Goal: Information Seeking & Learning: Find specific fact

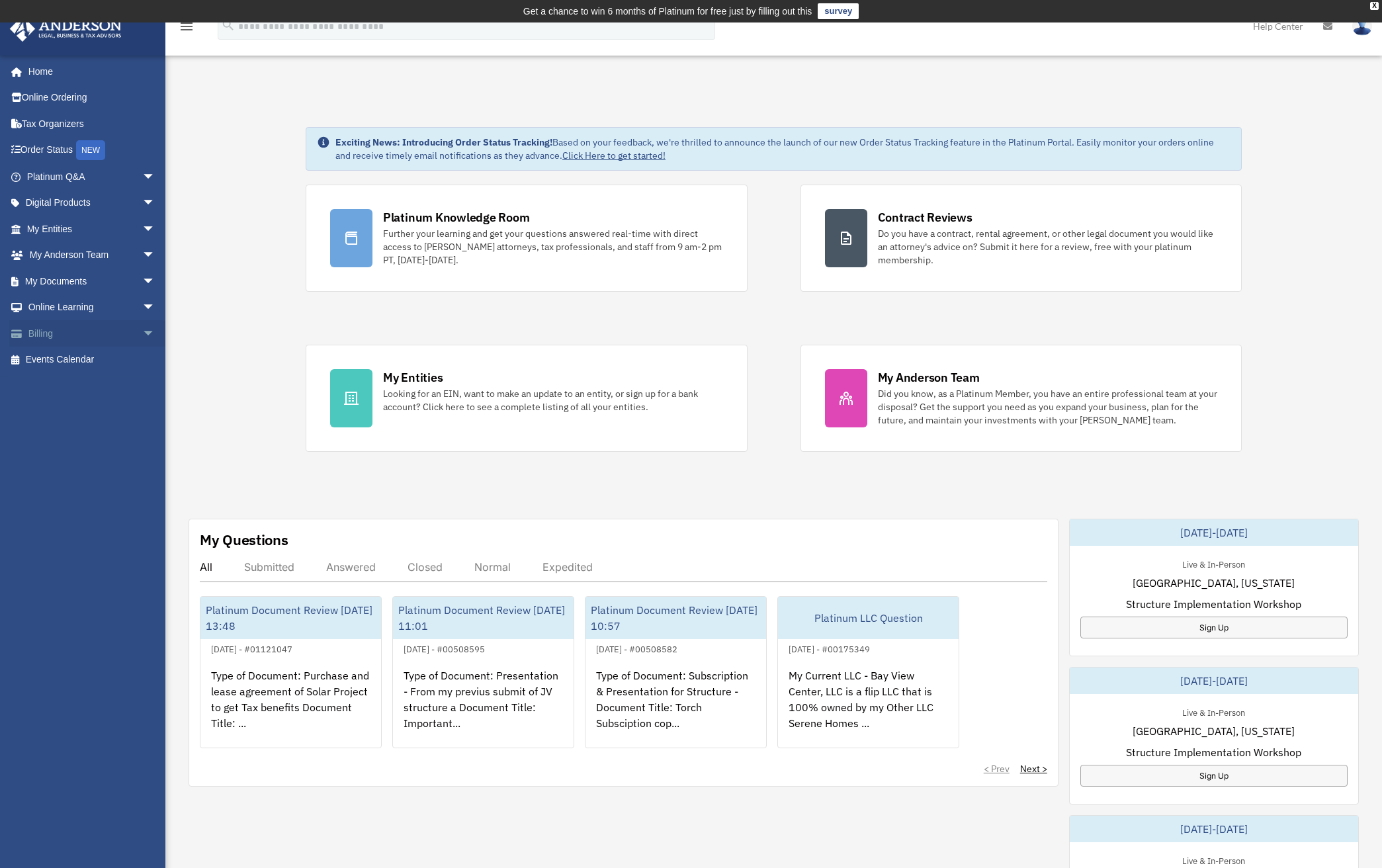
click at [161, 333] on link "Billing arrow_drop_down" at bounding box center [92, 333] width 166 height 26
click at [142, 330] on span "arrow_drop_down" at bounding box center [155, 333] width 26 height 27
click at [107, 358] on link "$ Open Invoices" at bounding box center [97, 360] width 157 height 27
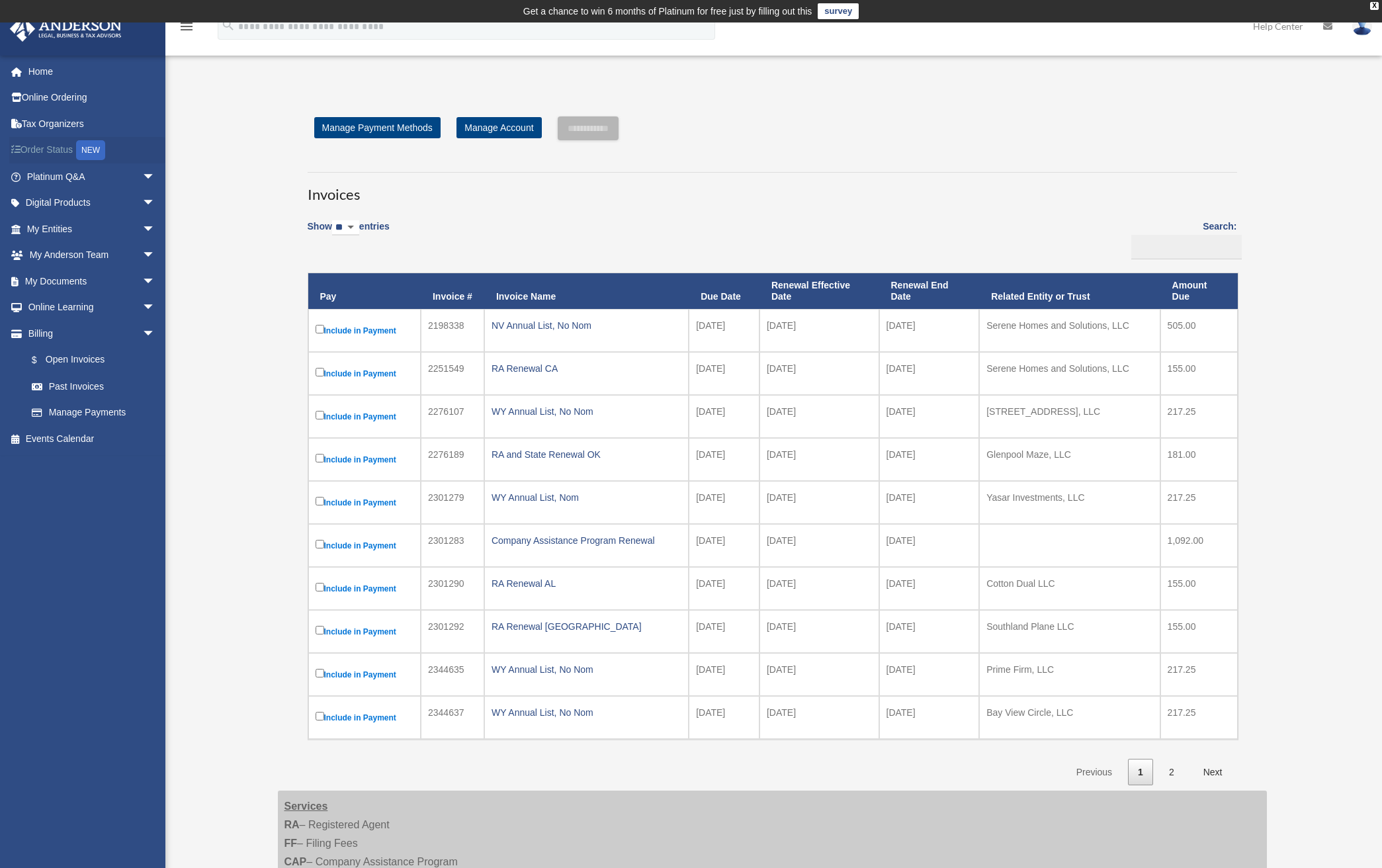
click at [57, 148] on link "Order Status NEW" at bounding box center [92, 151] width 166 height 27
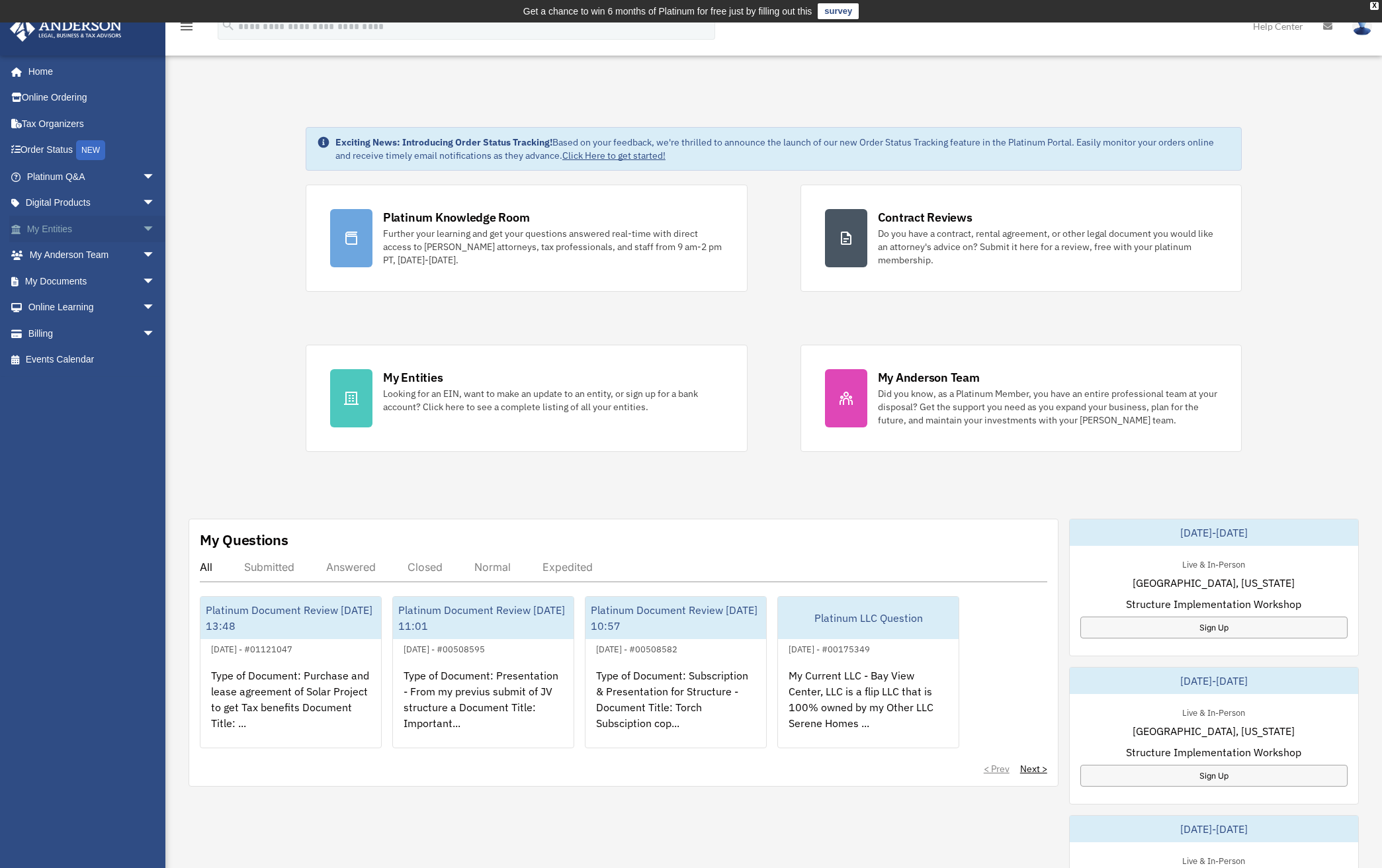
click at [142, 225] on span "arrow_drop_down" at bounding box center [155, 229] width 26 height 27
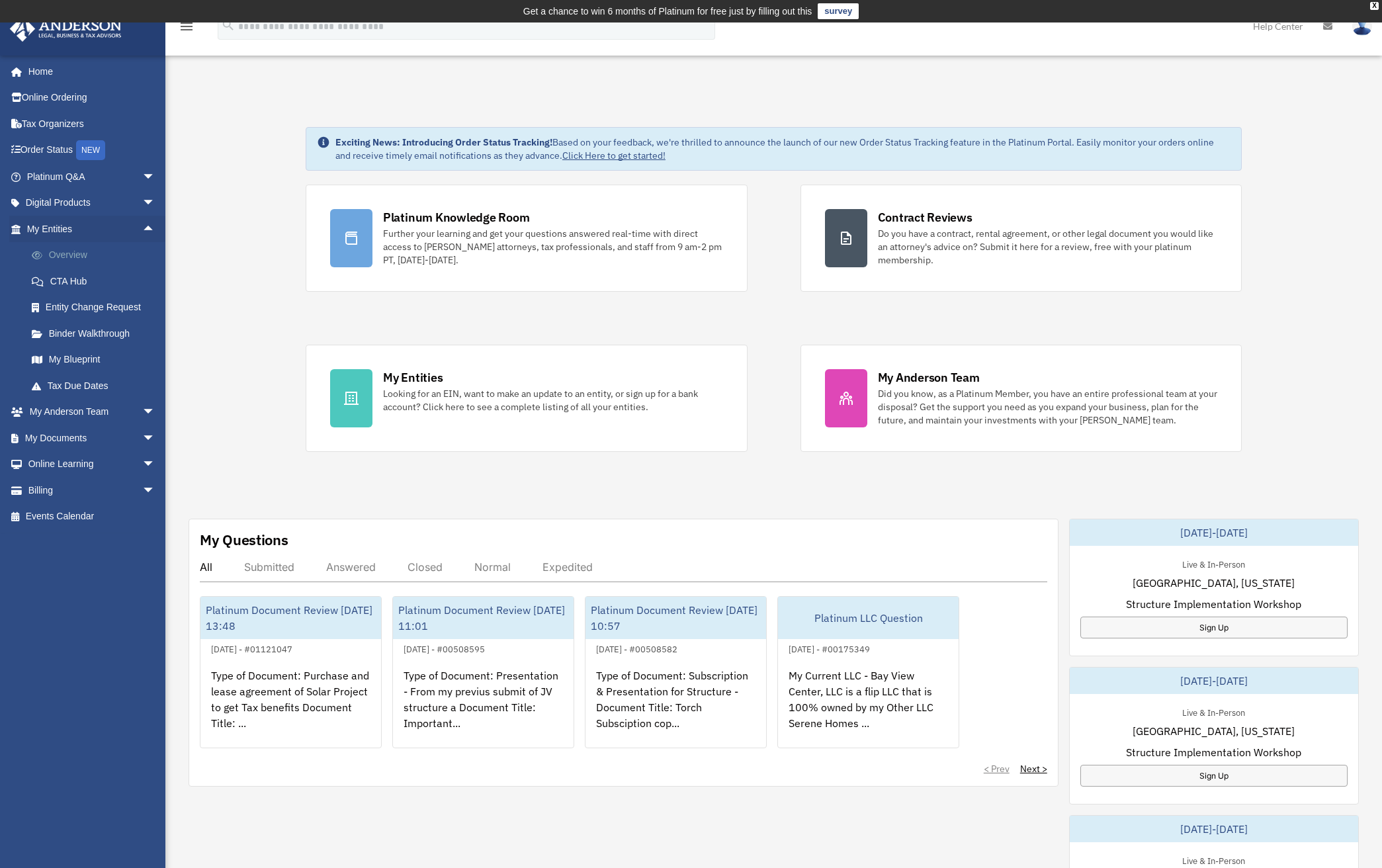
click at [88, 258] on link "Overview" at bounding box center [97, 255] width 157 height 26
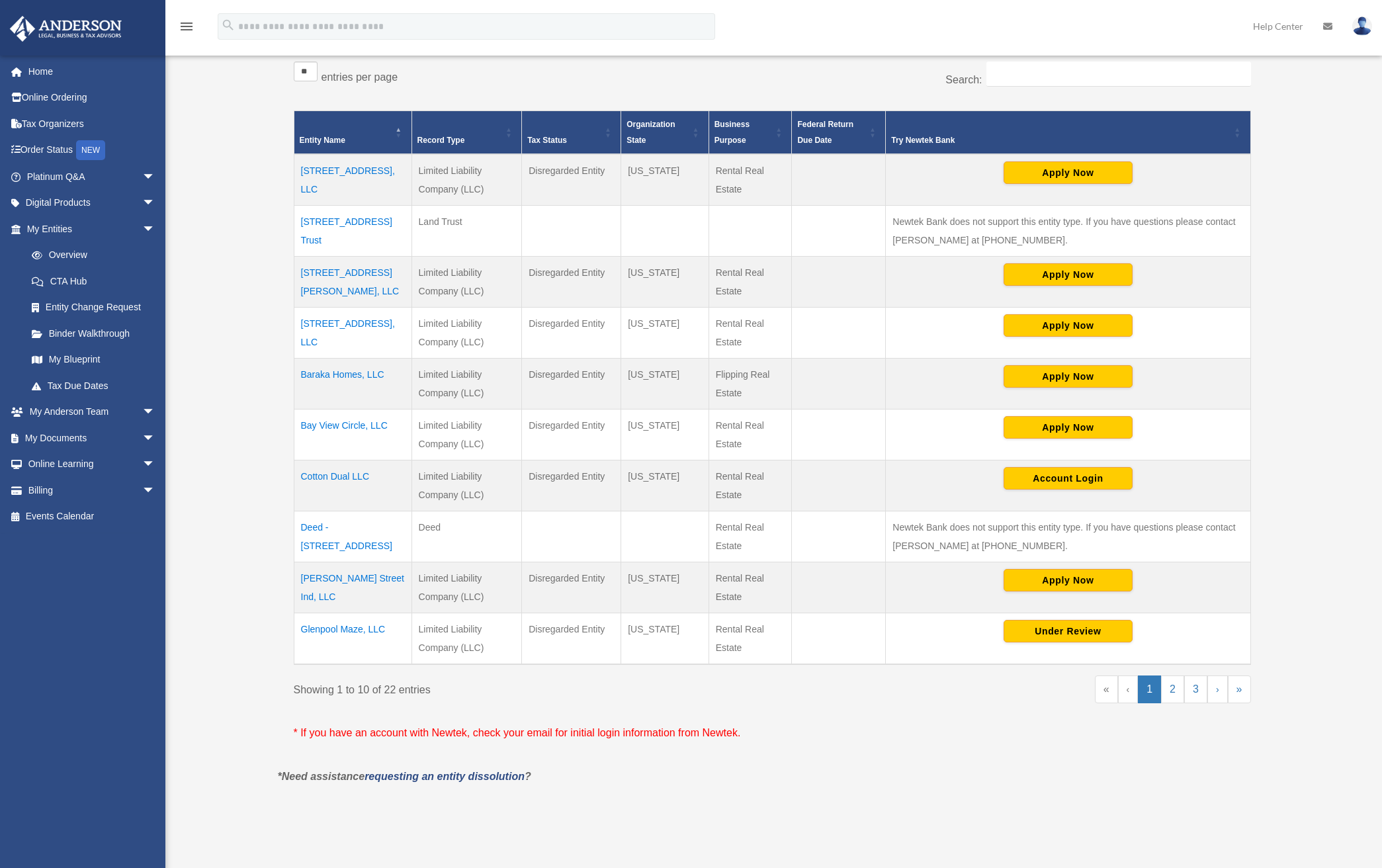
scroll to position [265, 0]
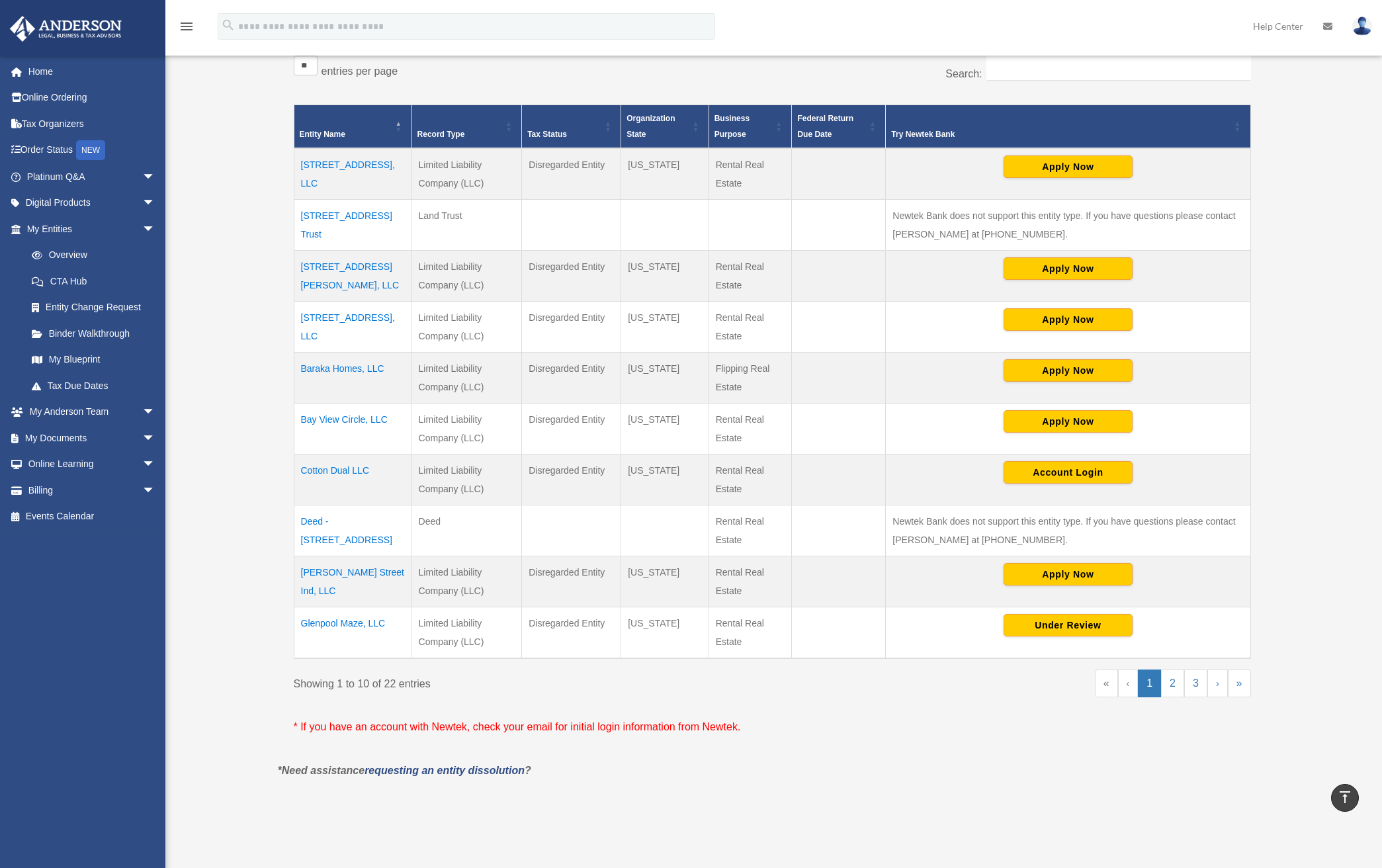
click at [336, 469] on td "Cotton Dual LLC" at bounding box center [352, 479] width 117 height 51
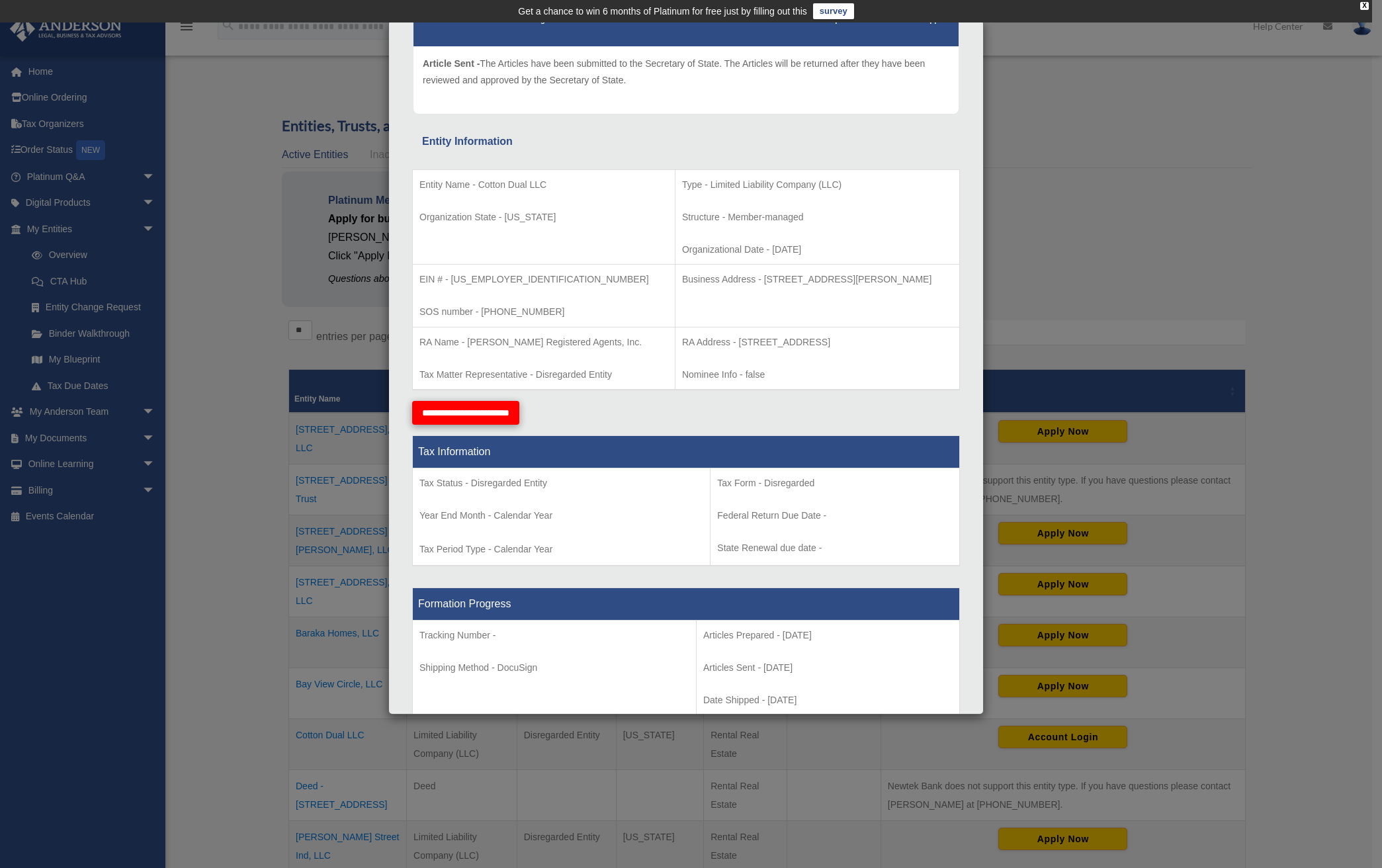
scroll to position [0, 0]
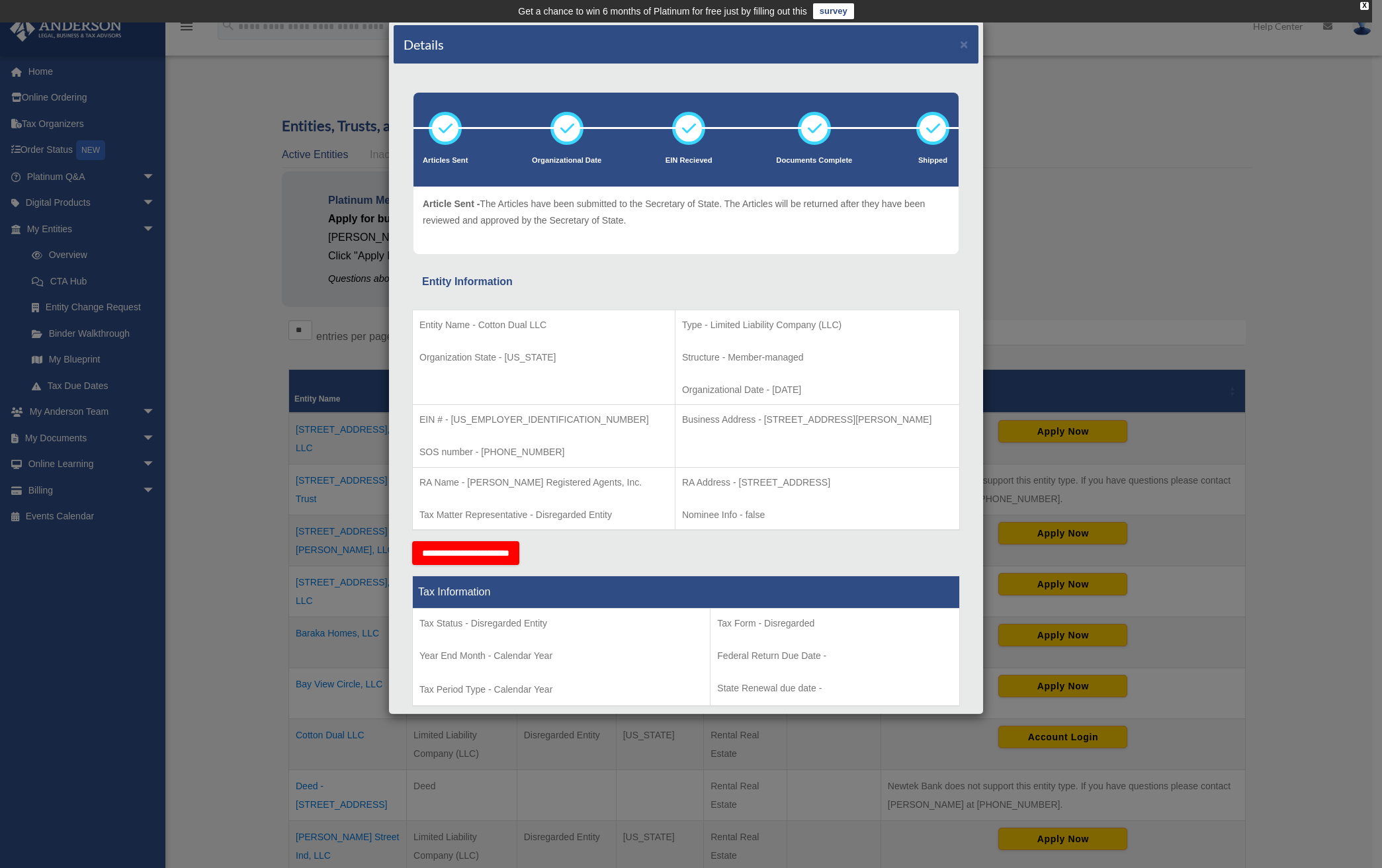
drag, startPoint x: 417, startPoint y: 326, endPoint x: 941, endPoint y: 441, distance: 536.5
click at [941, 441] on tbody "Entity Name - Cotton Dual LLC Organization State - Alabama Type - Limited Liabi…" at bounding box center [686, 420] width 547 height 220
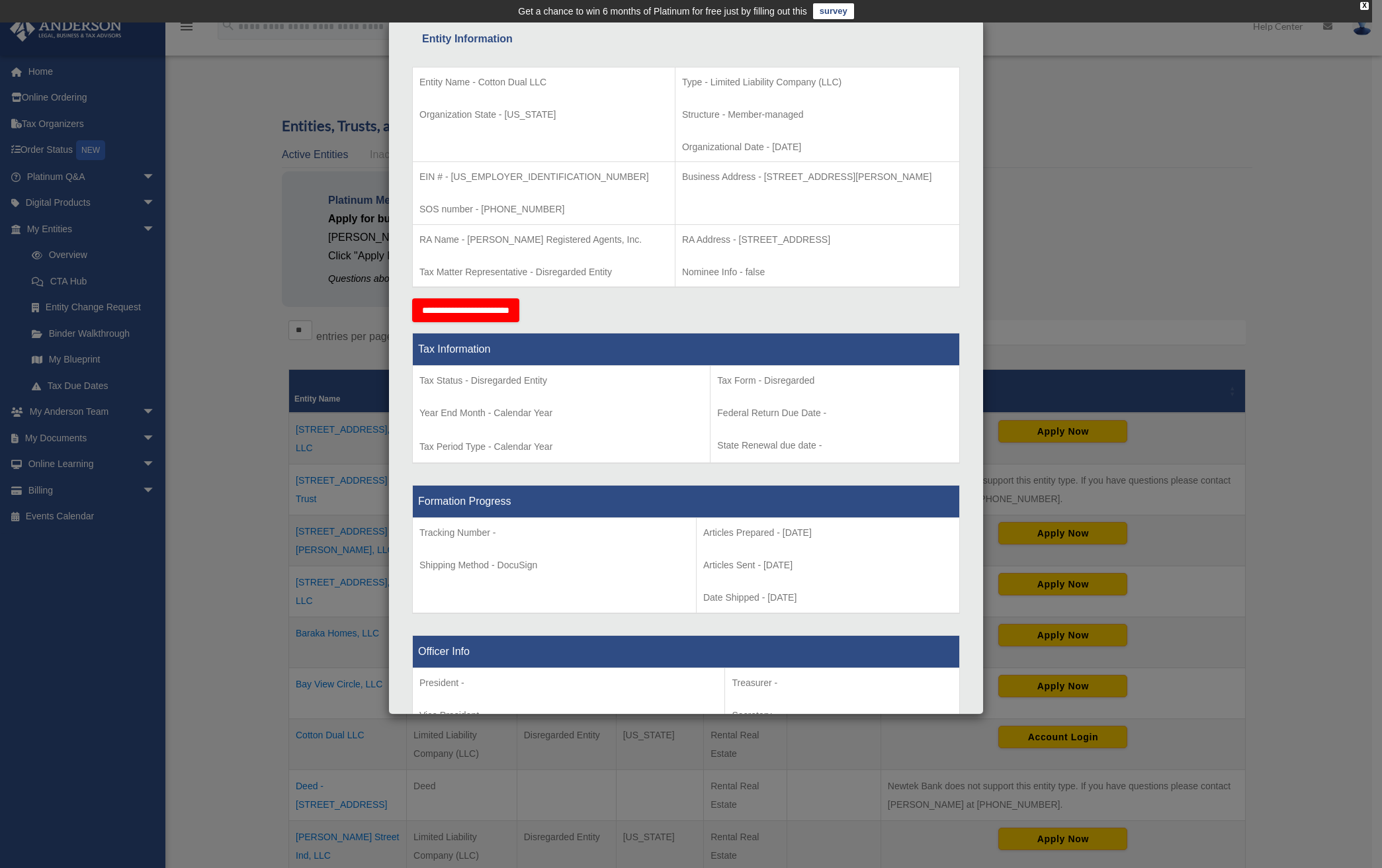
copy tbody "Entity Name - Cotton Dual LLC Organization State - Alabama Type - Limited Liabi…"
click at [572, 409] on p "Year End Month - Calendar Year" at bounding box center [561, 413] width 284 height 16
click at [461, 402] on td "Tax Status - Disregarded Entity Year End Month - Calendar Year Tax Period Type …" at bounding box center [561, 414] width 298 height 98
drag, startPoint x: 415, startPoint y: 380, endPoint x: 440, endPoint y: 380, distance: 25.0
click at [440, 380] on td "Tax Status - Disregarded Entity Year End Month - Calendar Year Tax Period Type …" at bounding box center [561, 414] width 298 height 98
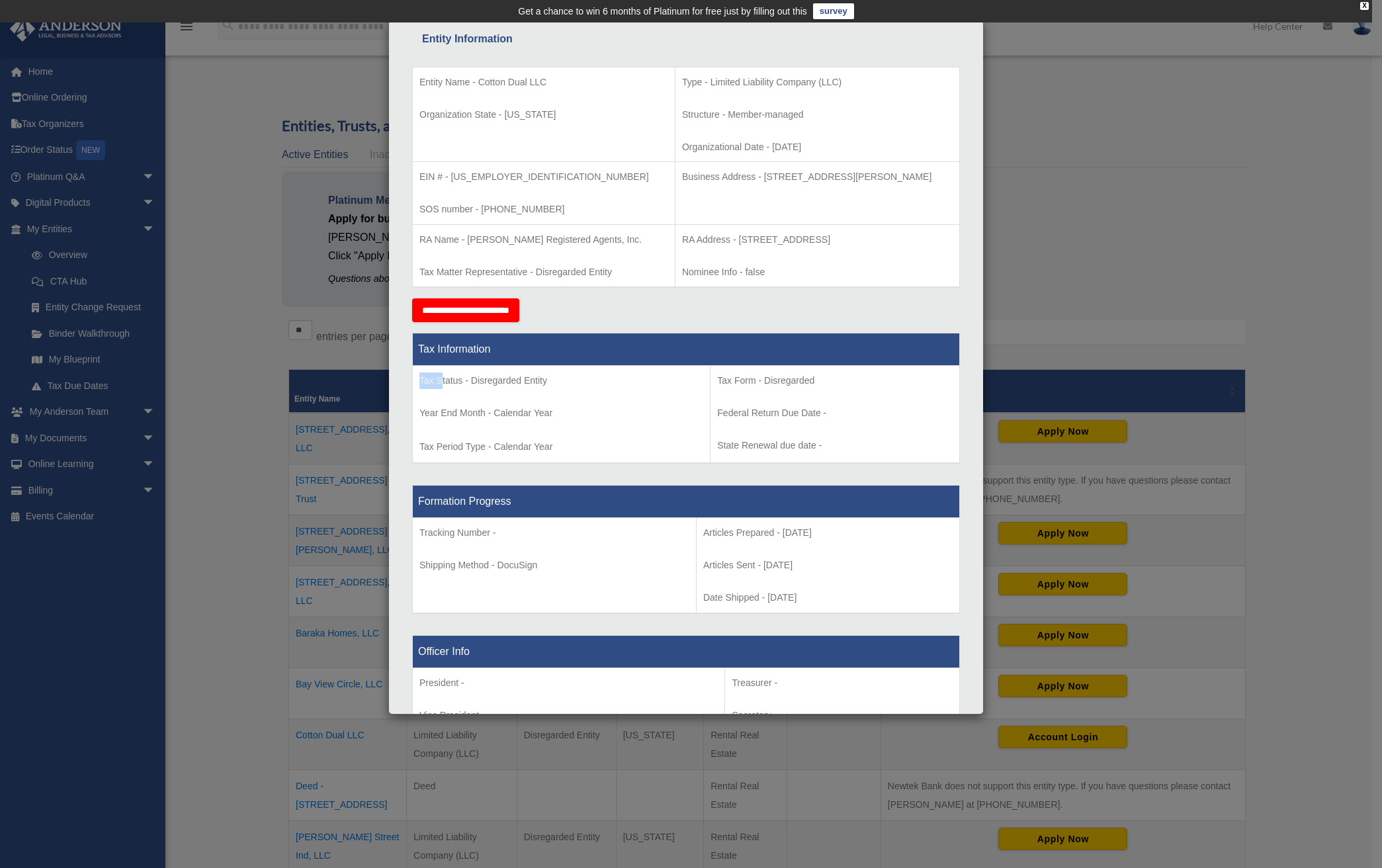
click at [440, 380] on p "Tax Status - Disregarded Entity" at bounding box center [561, 381] width 284 height 16
drag, startPoint x: 420, startPoint y: 379, endPoint x: 555, endPoint y: 375, distance: 135.1
click at [555, 375] on p "Tax Status - Disregarded Entity" at bounding box center [561, 381] width 284 height 16
copy p "Tax Status - Disregarded Entity"
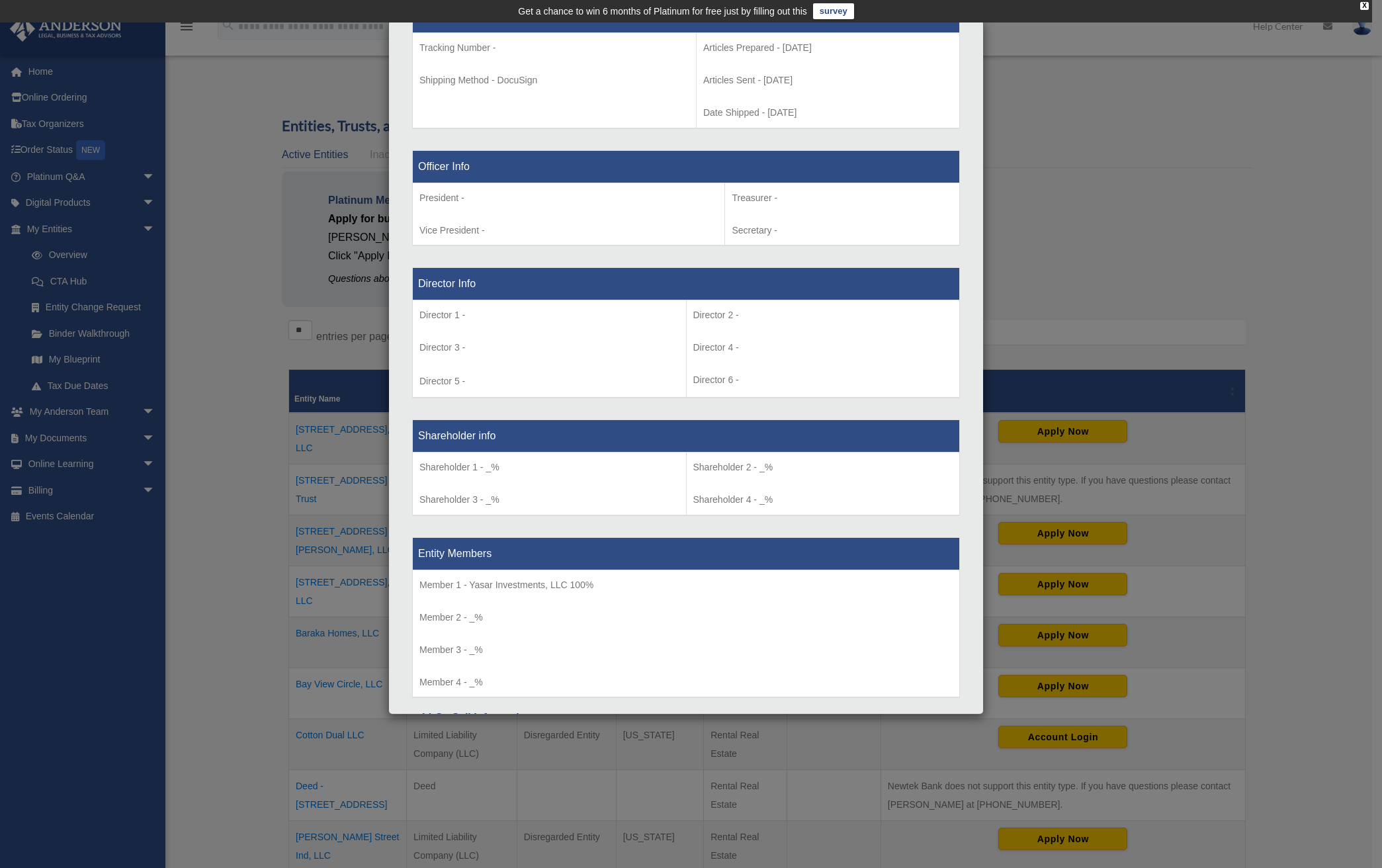
scroll to position [868, 0]
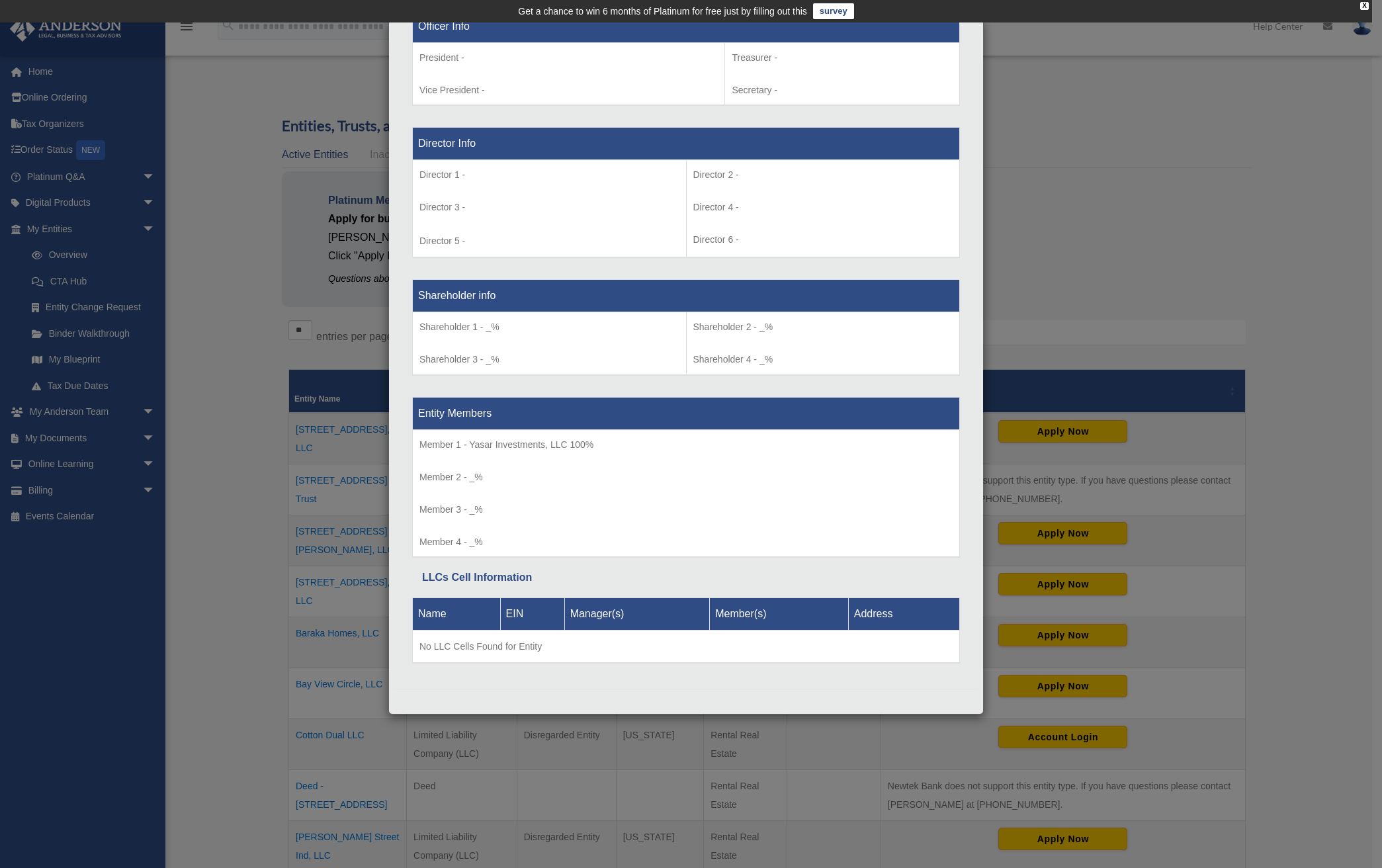
click at [429, 445] on p "Member 1 - Yasar Investments, LLC 100%" at bounding box center [686, 445] width 533 height 16
copy td "Member 1 - Yasar Investments, LLC 100%"
drag, startPoint x: 1113, startPoint y: 211, endPoint x: 1031, endPoint y: 217, distance: 82.2
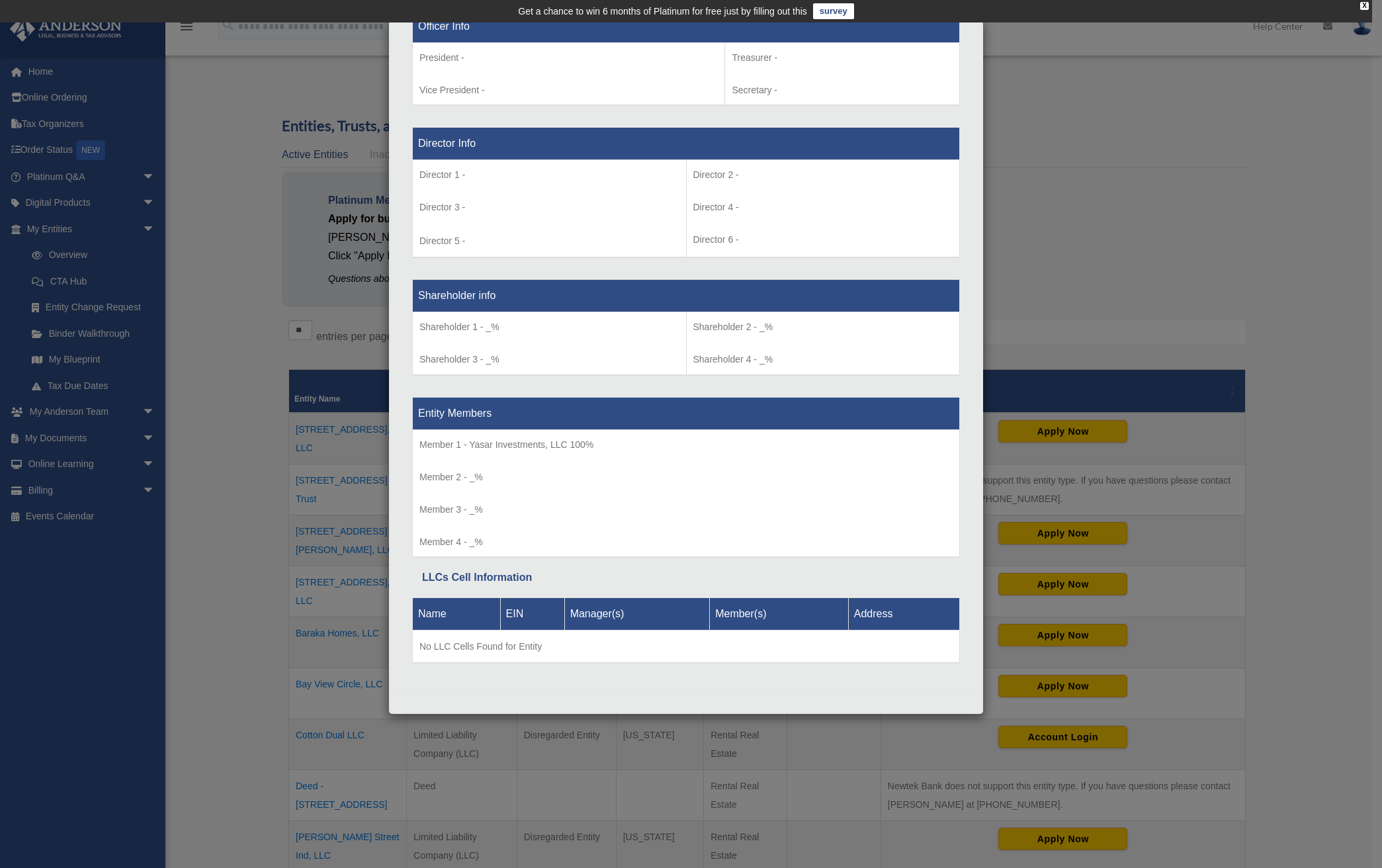
click at [1113, 211] on div "Details × Articles Sent Organizational Date" at bounding box center [691, 434] width 1382 height 868
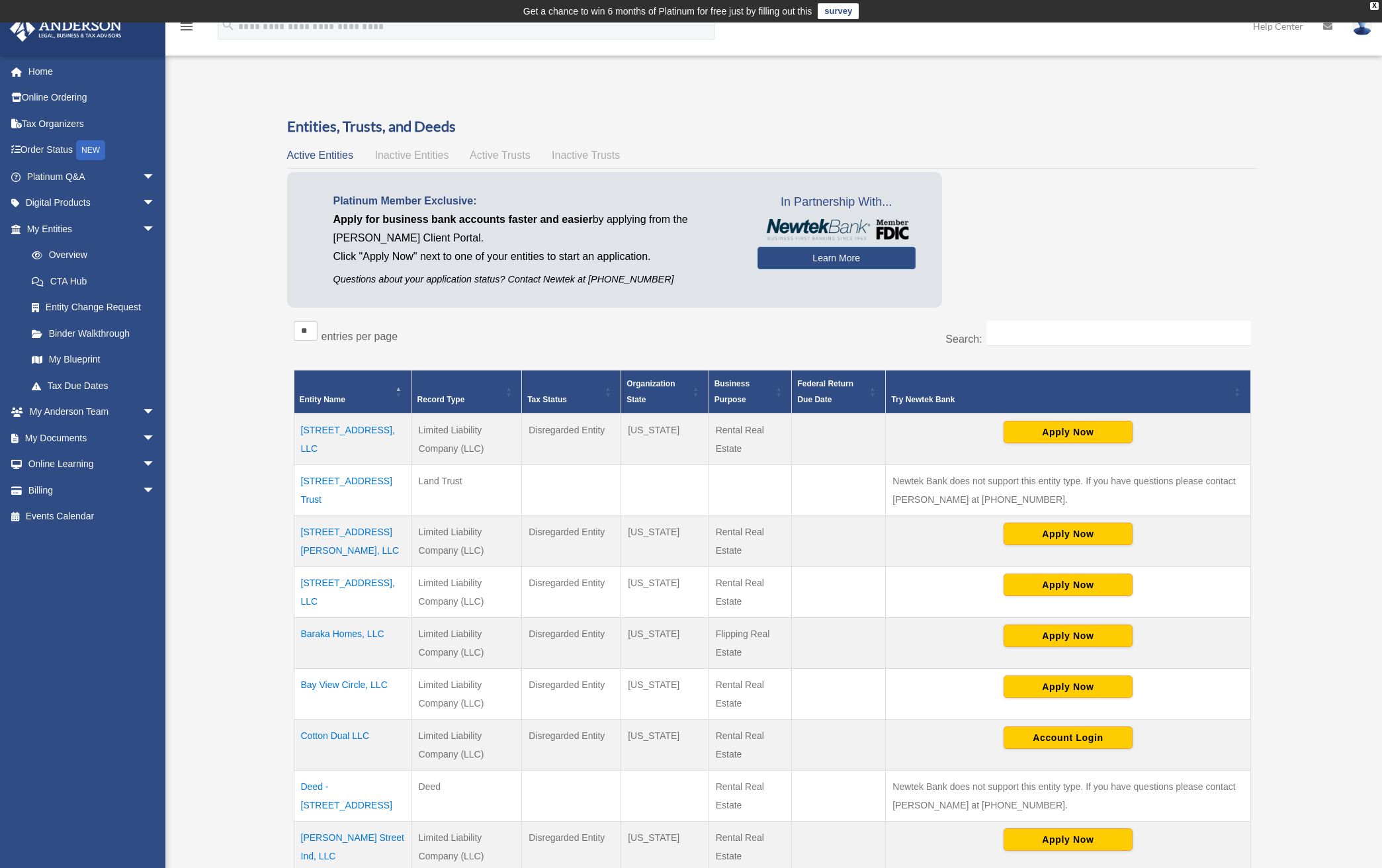
scroll to position [243, 0]
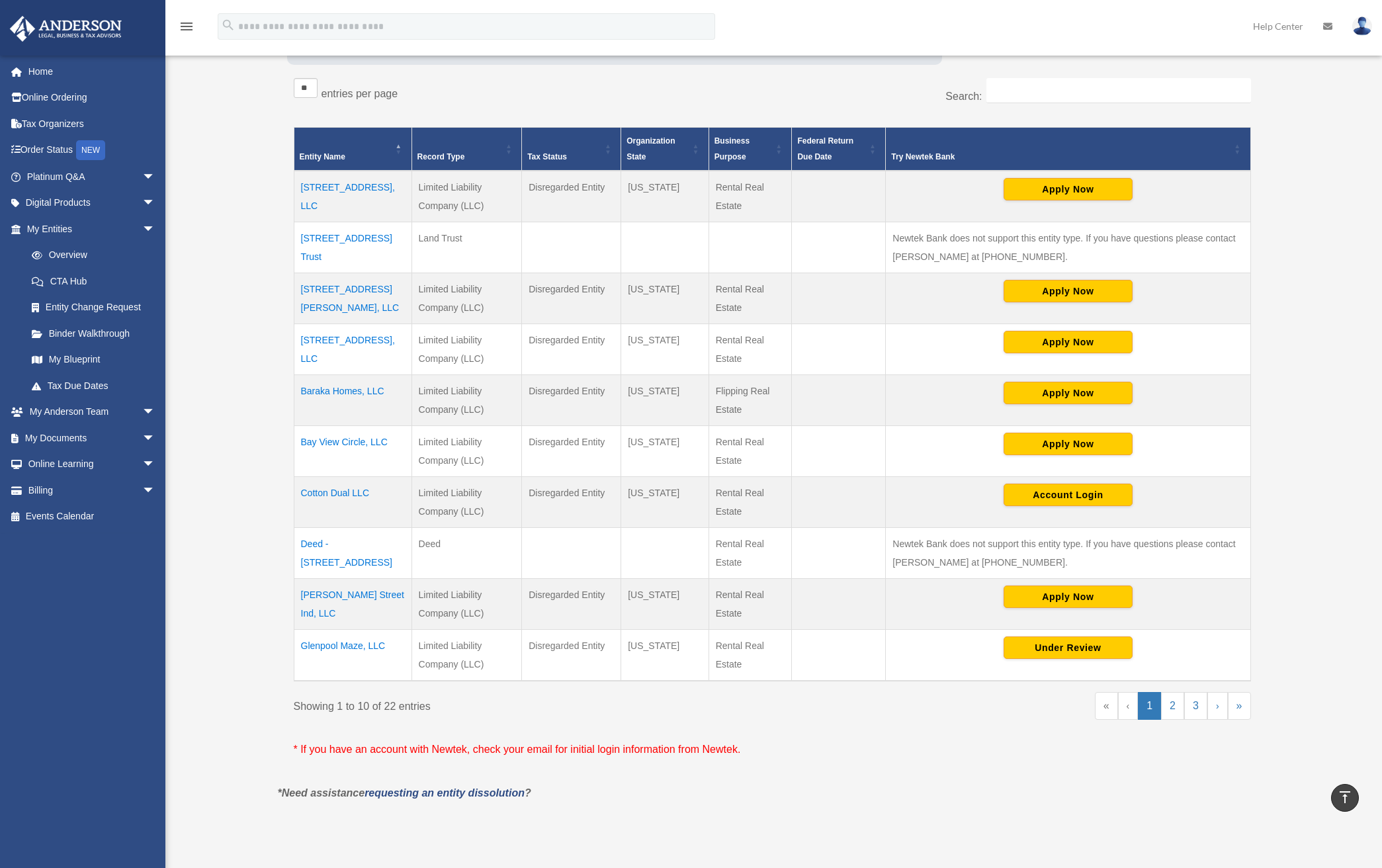
click at [375, 645] on td "Glenpool Maze, LLC" at bounding box center [352, 655] width 117 height 51
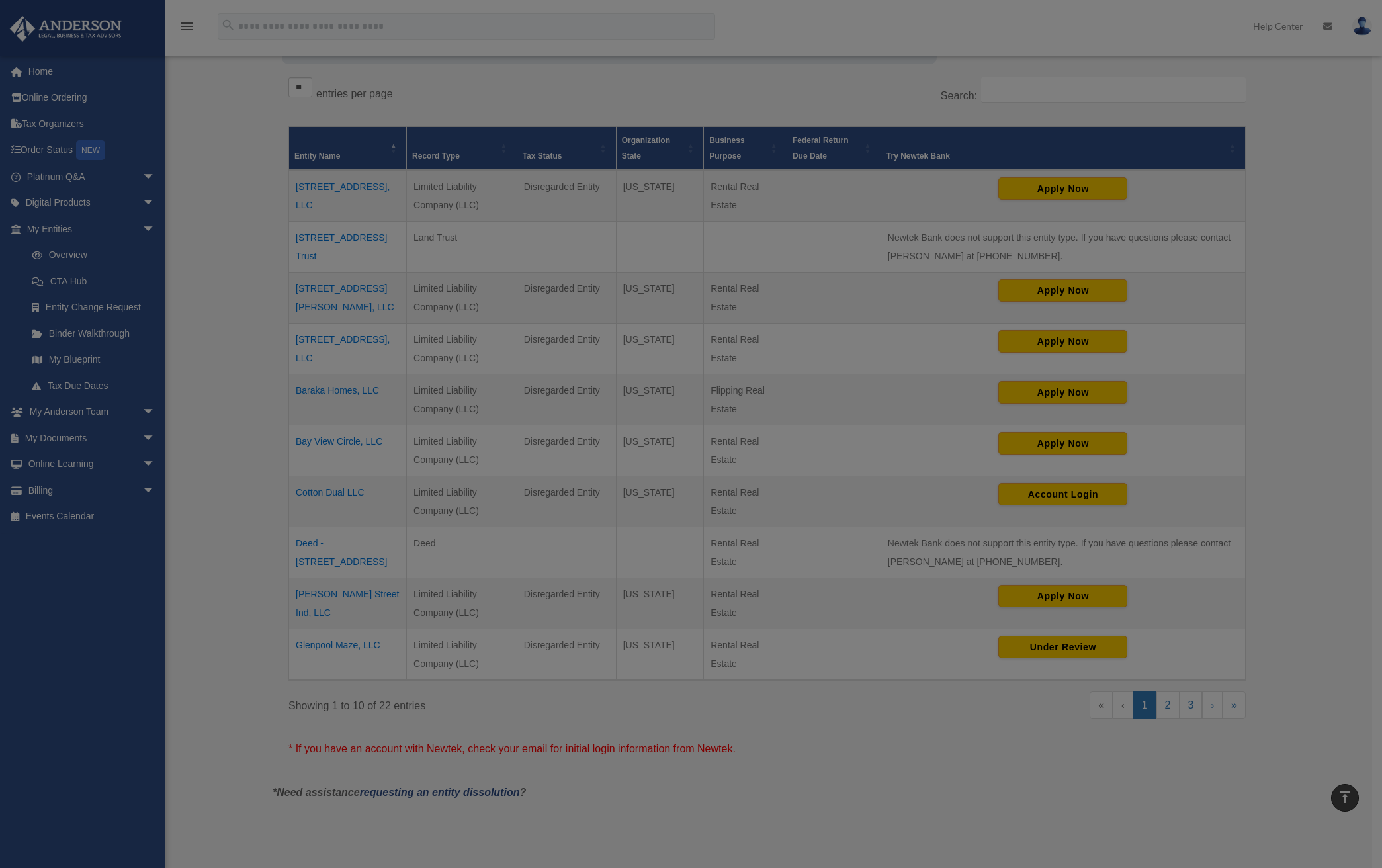
scroll to position [0, 0]
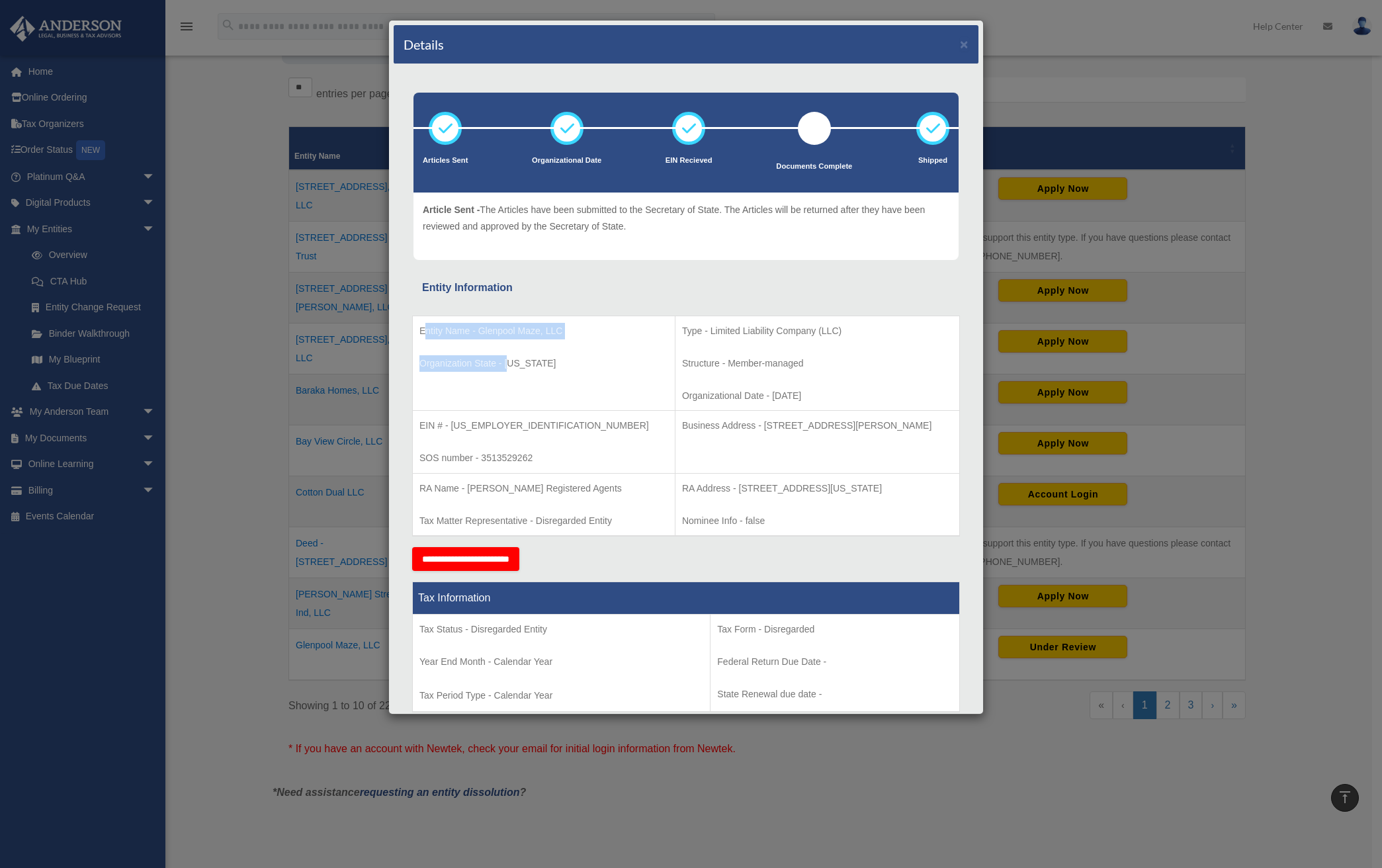
drag, startPoint x: 424, startPoint y: 331, endPoint x: 513, endPoint y: 351, distance: 91.2
click at [513, 352] on td "Entity Name - Glenpool Maze, LLC Organization State - Oklahoma" at bounding box center [543, 362] width 263 height 95
click at [510, 348] on td "Entity Name - Glenpool Maze, LLC Organization State - Oklahoma" at bounding box center [543, 362] width 263 height 95
drag, startPoint x: 420, startPoint y: 329, endPoint x: 556, endPoint y: 359, distance: 139.3
click at [556, 359] on td "Entity Name - Glenpool Maze, LLC Organization State - Oklahoma" at bounding box center [543, 362] width 263 height 95
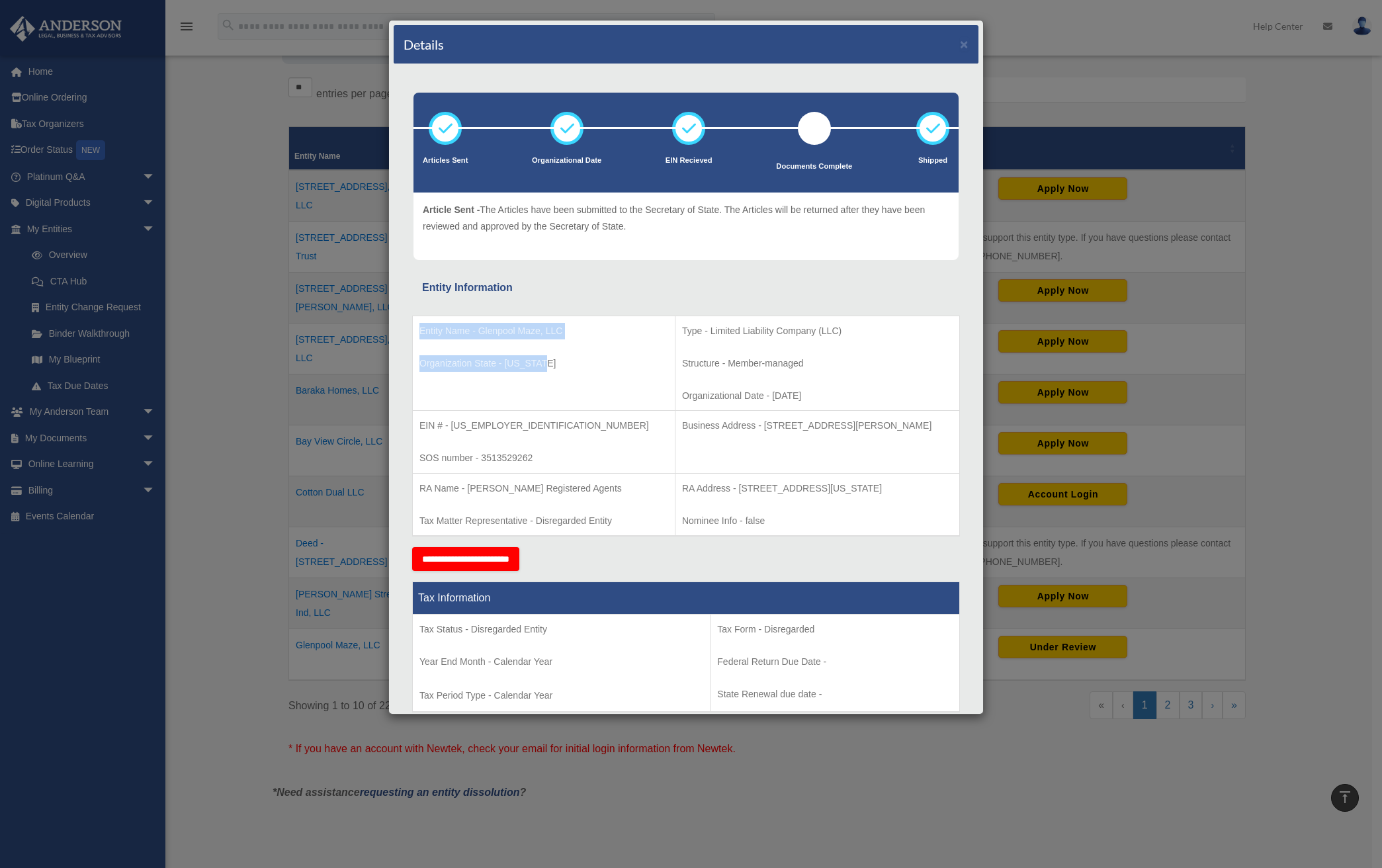
copy td "Entity Name - Glenpool Maze, LLC Organization State - Oklahoma"
drag, startPoint x: 624, startPoint y: 331, endPoint x: 805, endPoint y: 379, distance: 187.3
click at [805, 379] on td "Type - Limited Liability Company (LLC) Structure - Member-managed Organizationa…" at bounding box center [817, 362] width 284 height 95
copy td "Type - Limited Liability Company (LLC) Structure - Member-managed Organizationa…"
click at [471, 427] on p "EIN # - 93-4777070" at bounding box center [543, 425] width 248 height 16
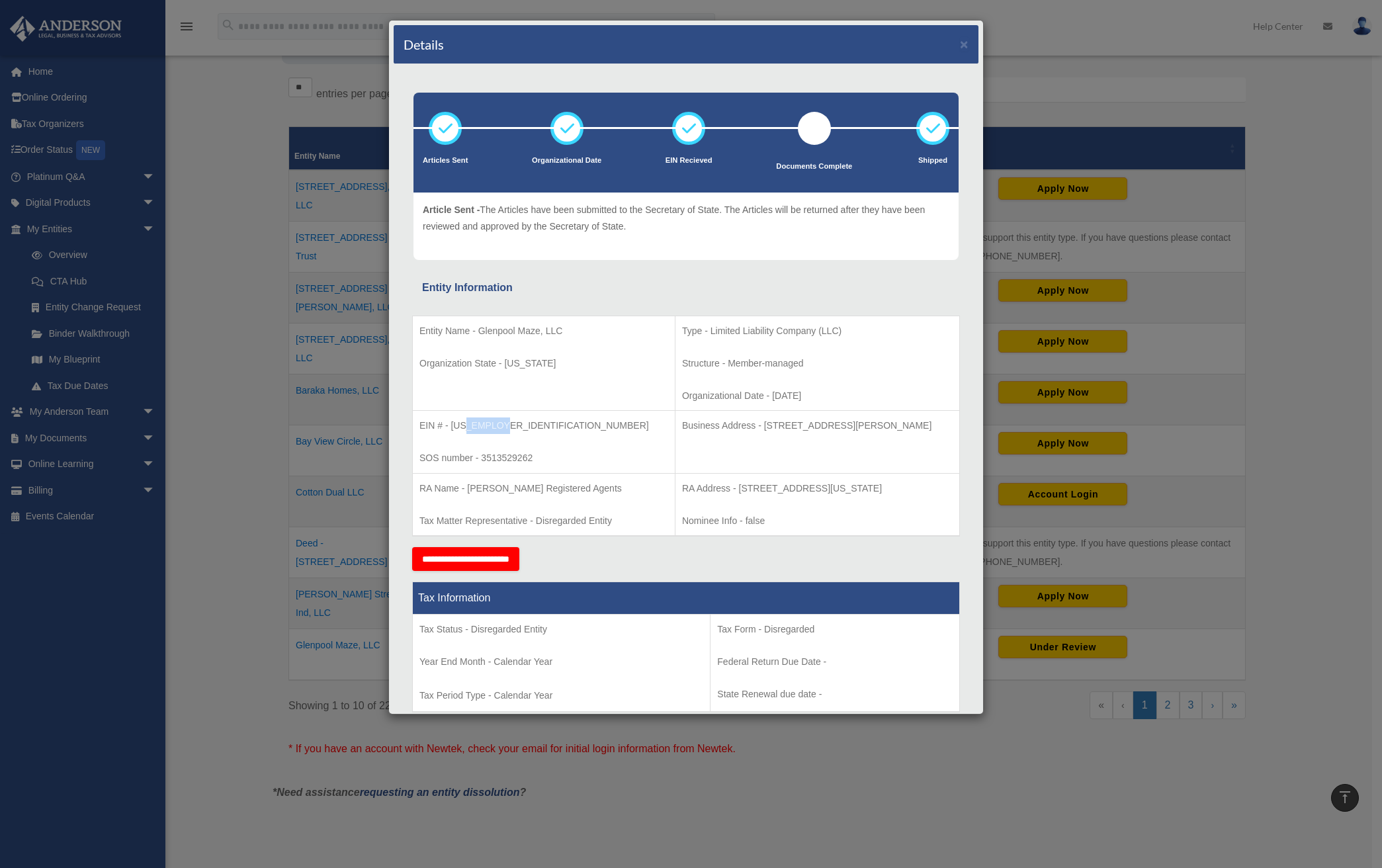
click at [471, 427] on p "EIN # - 93-4777070" at bounding box center [543, 425] width 248 height 16
copy td "EIN # - 93-4777070"
click at [741, 412] on td "Business Address - 3225 McLeod Dr, Suite 100, Las Vegas, NV 89121" at bounding box center [817, 442] width 284 height 63
click at [739, 428] on p "Business Address - 3225 McLeod Dr, Suite 100, Las Vegas, NV 89121" at bounding box center [817, 425] width 271 height 16
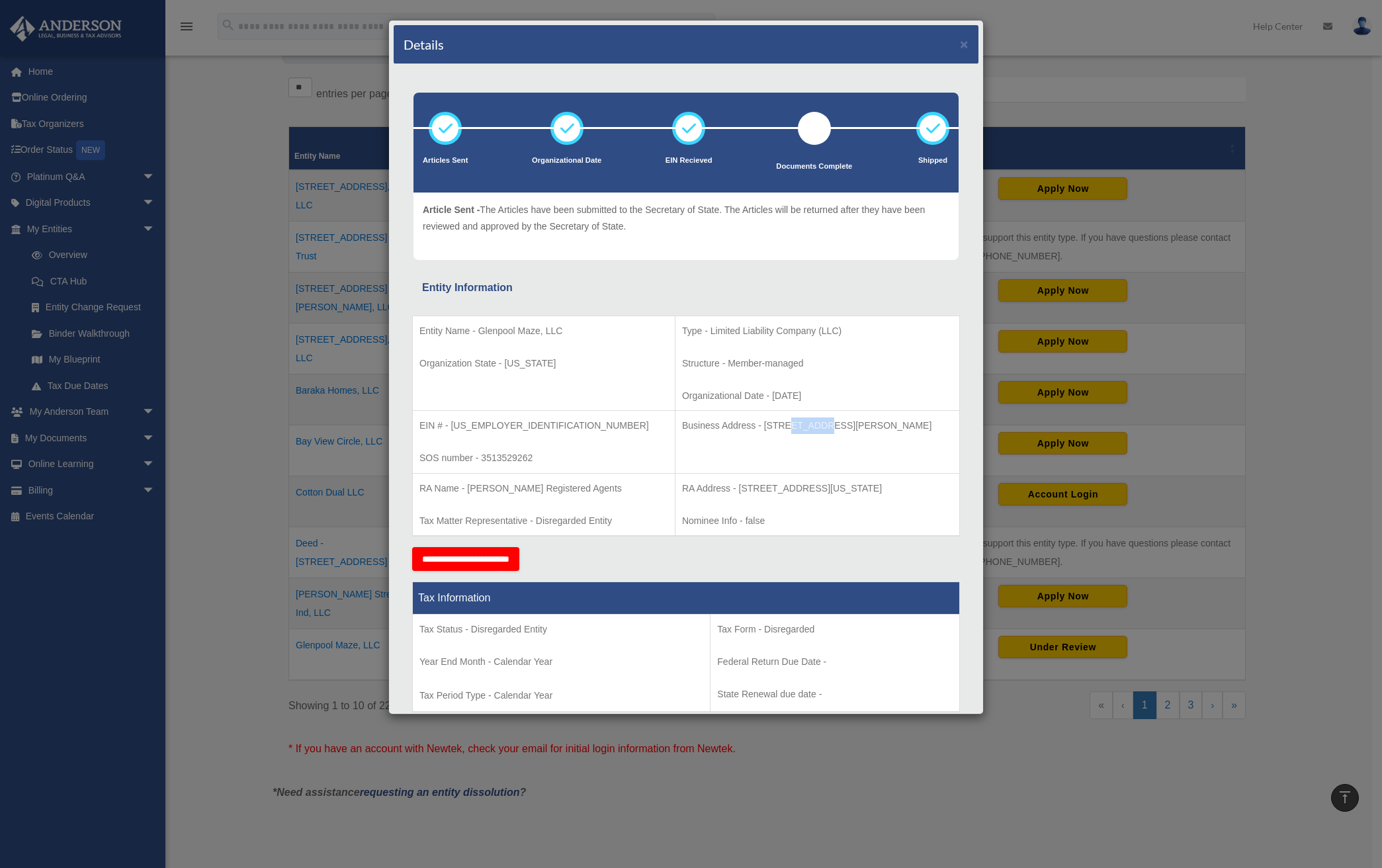
click at [739, 429] on p "Business Address - 3225 McLeod Dr, Suite 100, Las Vegas, NV 89121" at bounding box center [817, 425] width 271 height 16
copy tbody "Business Address - 3225 McLeod Dr, Suite 100, Las Vegas, NV 89121"
click at [851, 433] on p "Business Address - 3225 McLeod Dr, Suite 100, Las Vegas, NV 89121" at bounding box center [817, 425] width 271 height 16
click at [913, 427] on p "Business Address - 3225 McLeod Dr, Suite 100, Las Vegas, NV 89121" at bounding box center [817, 425] width 271 height 16
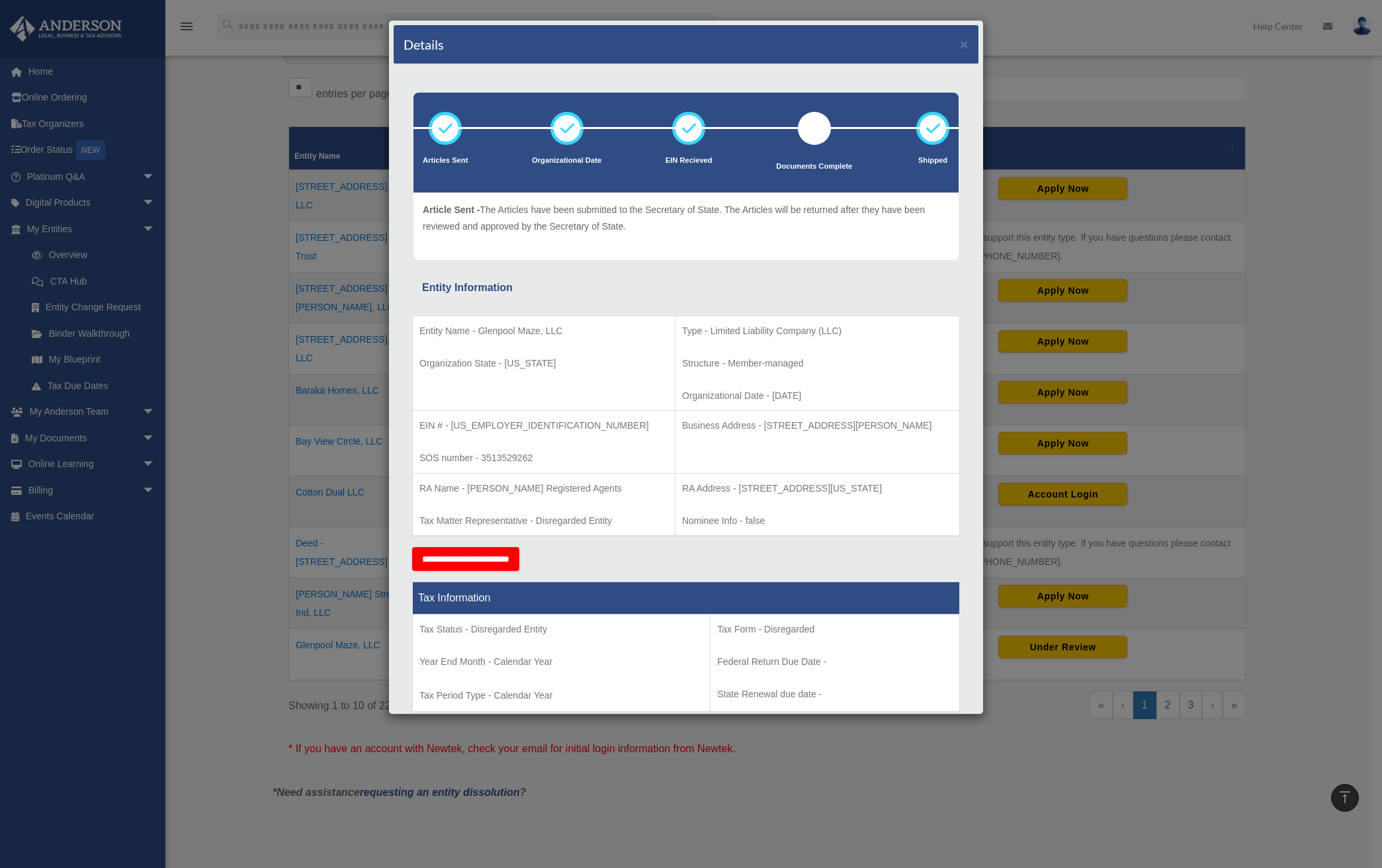
click at [920, 425] on p "Business Address - 3225 McLeod Dr, Suite 100, Las Vegas, NV 89121" at bounding box center [817, 425] width 271 height 16
drag, startPoint x: 911, startPoint y: 425, endPoint x: 624, endPoint y: 421, distance: 287.0
click at [682, 421] on p "Business Address - 3225 McLeod Dr, Suite 100, Las Vegas, NV 89121" at bounding box center [817, 425] width 271 height 16
copy p "Business Address - 3225 McLeod Dr, Suite 100, Las Vegas, NV 89121"
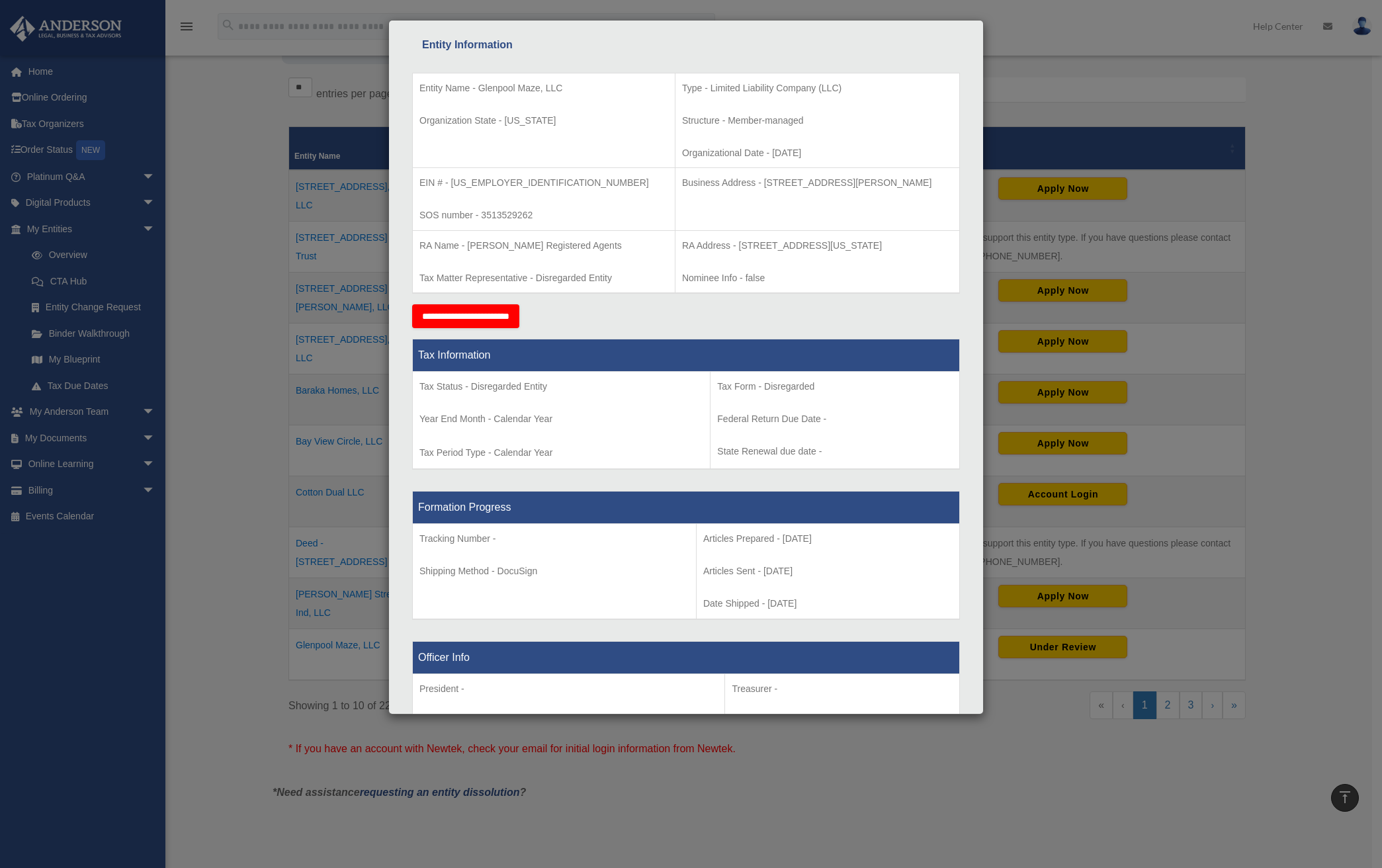
click at [430, 395] on p "Tax Status - Disregarded Entity" at bounding box center [561, 387] width 284 height 16
copy td "Tax Status - Disregarded Entity"
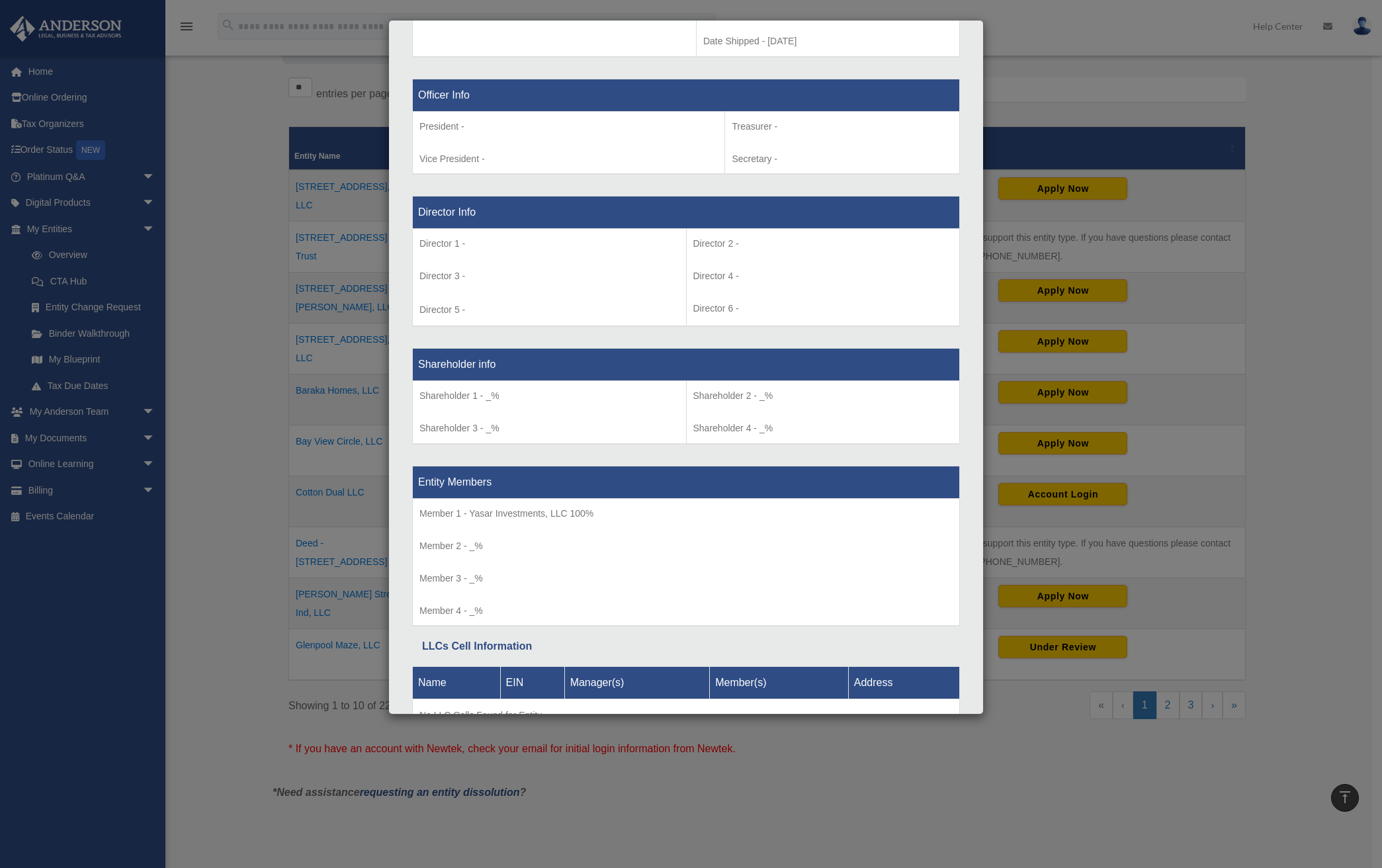
scroll to position [890, 0]
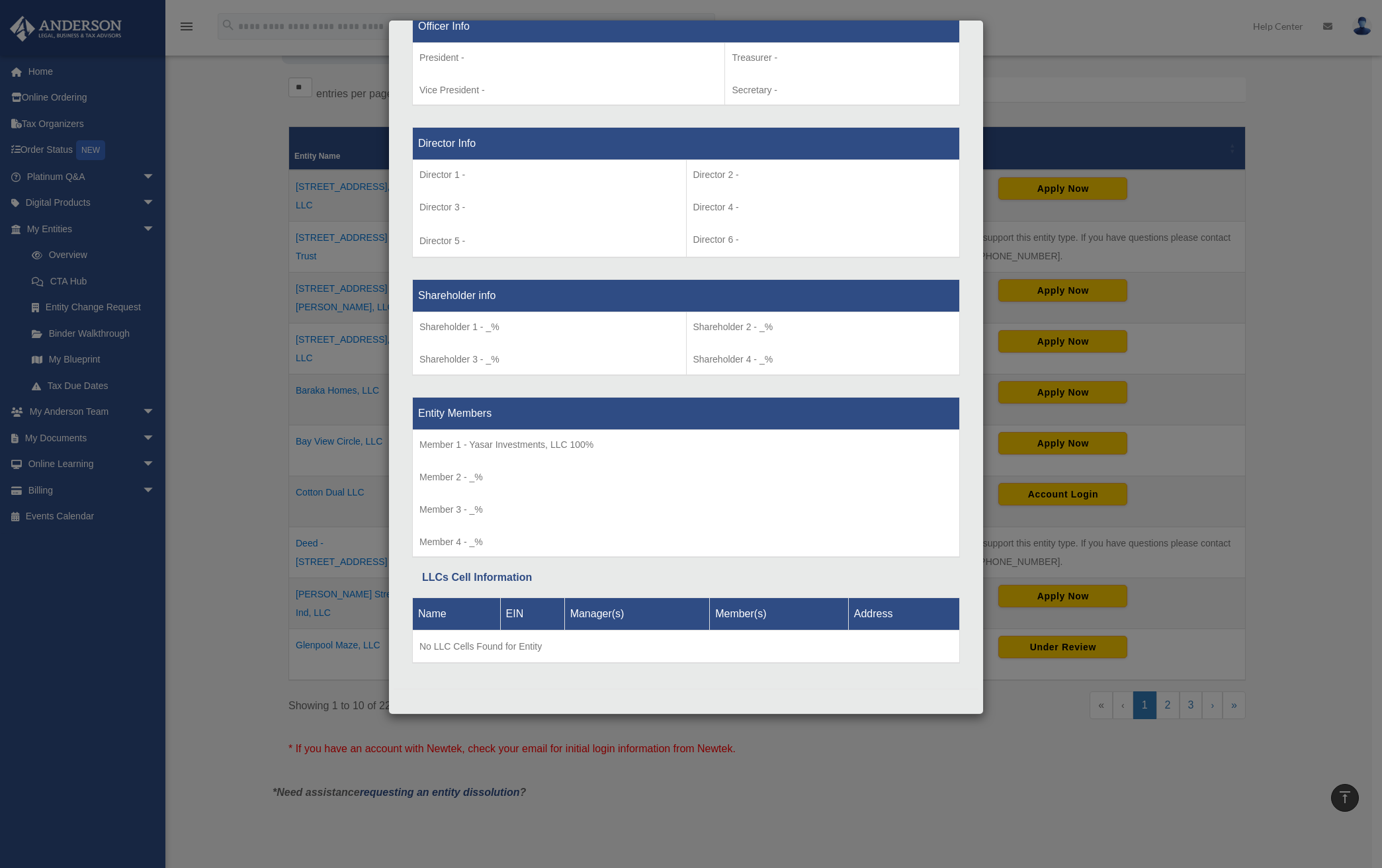
click at [519, 445] on p "Member 1 - Yasar Investments, LLC 100%" at bounding box center [686, 445] width 533 height 16
copy td "Member 1 - Yasar Investments, LLC 100%"
click at [1275, 218] on div "Details × Articles Sent Organizational Date" at bounding box center [691, 434] width 1382 height 868
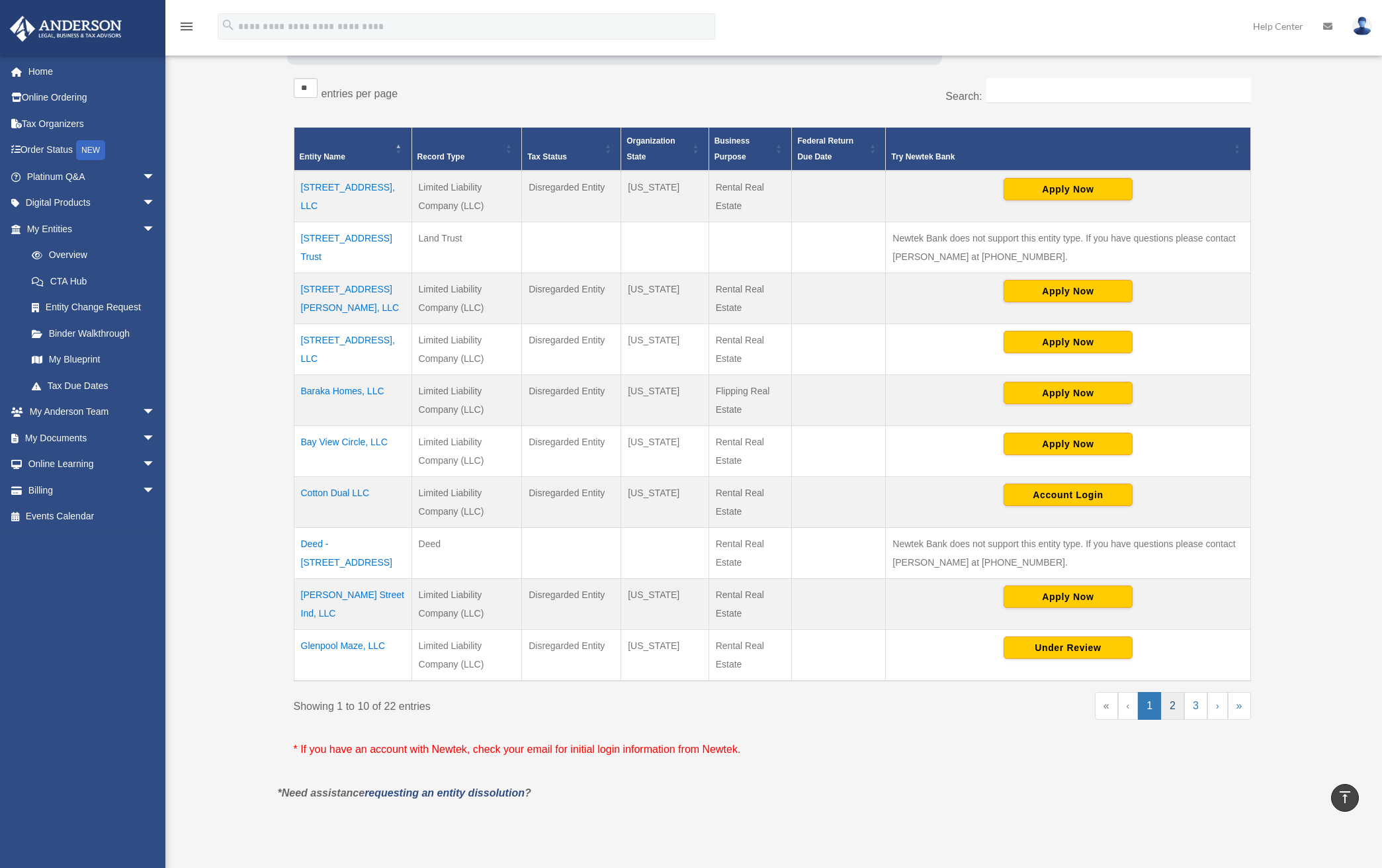
click at [1170, 713] on link "2" at bounding box center [1173, 705] width 23 height 28
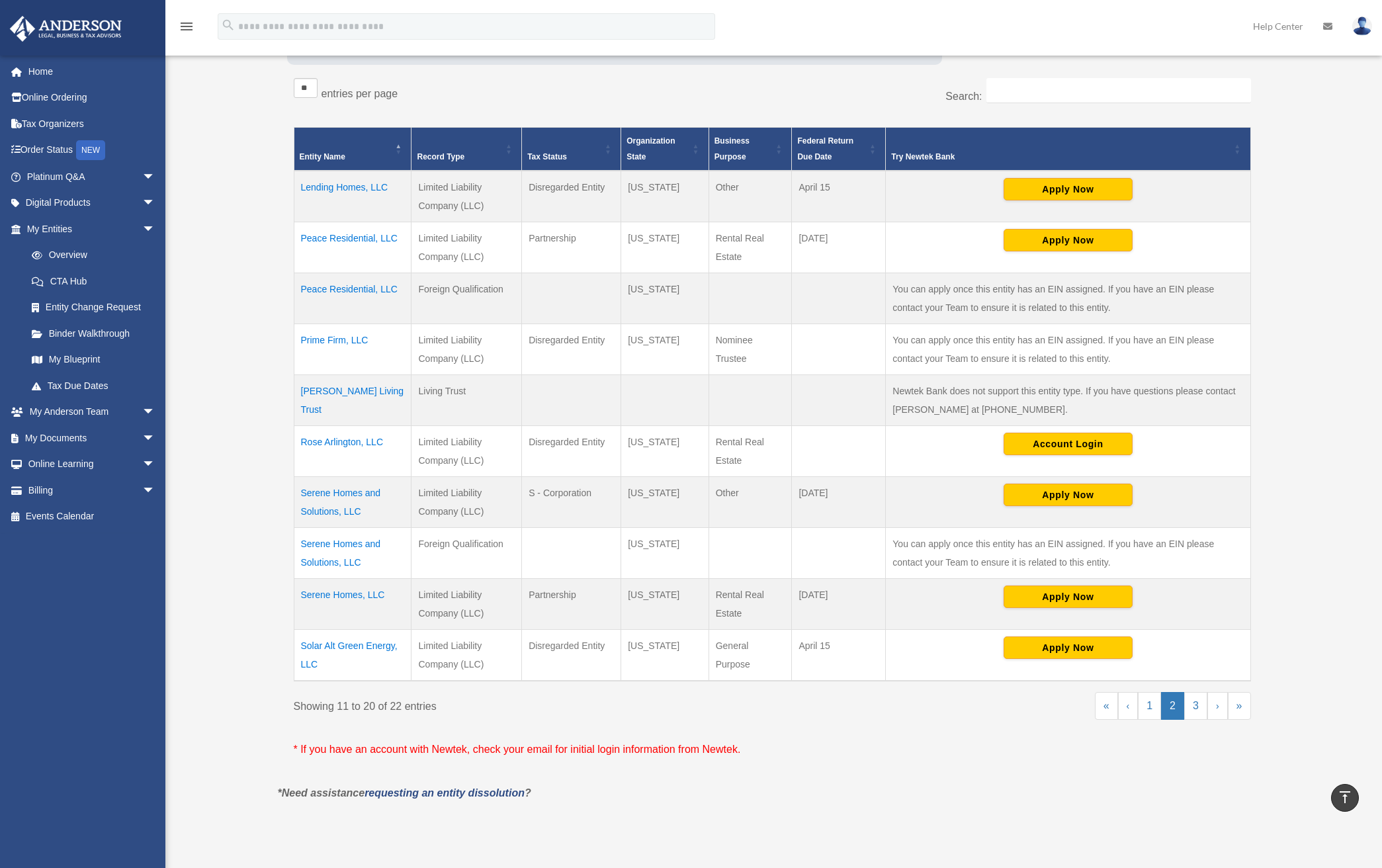
click at [345, 439] on td "Rose Arlington, LLC" at bounding box center [352, 450] width 117 height 51
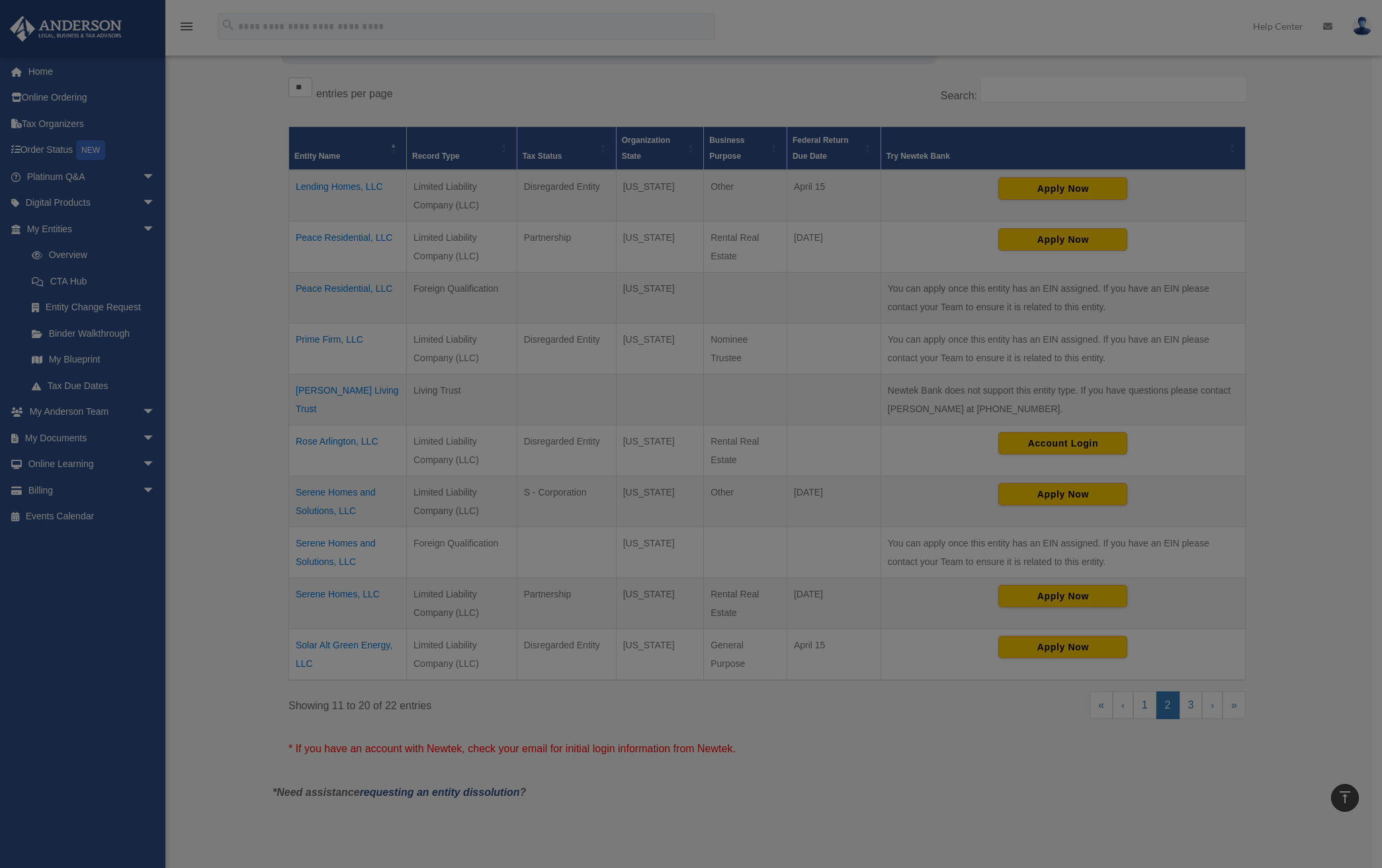
scroll to position [0, 0]
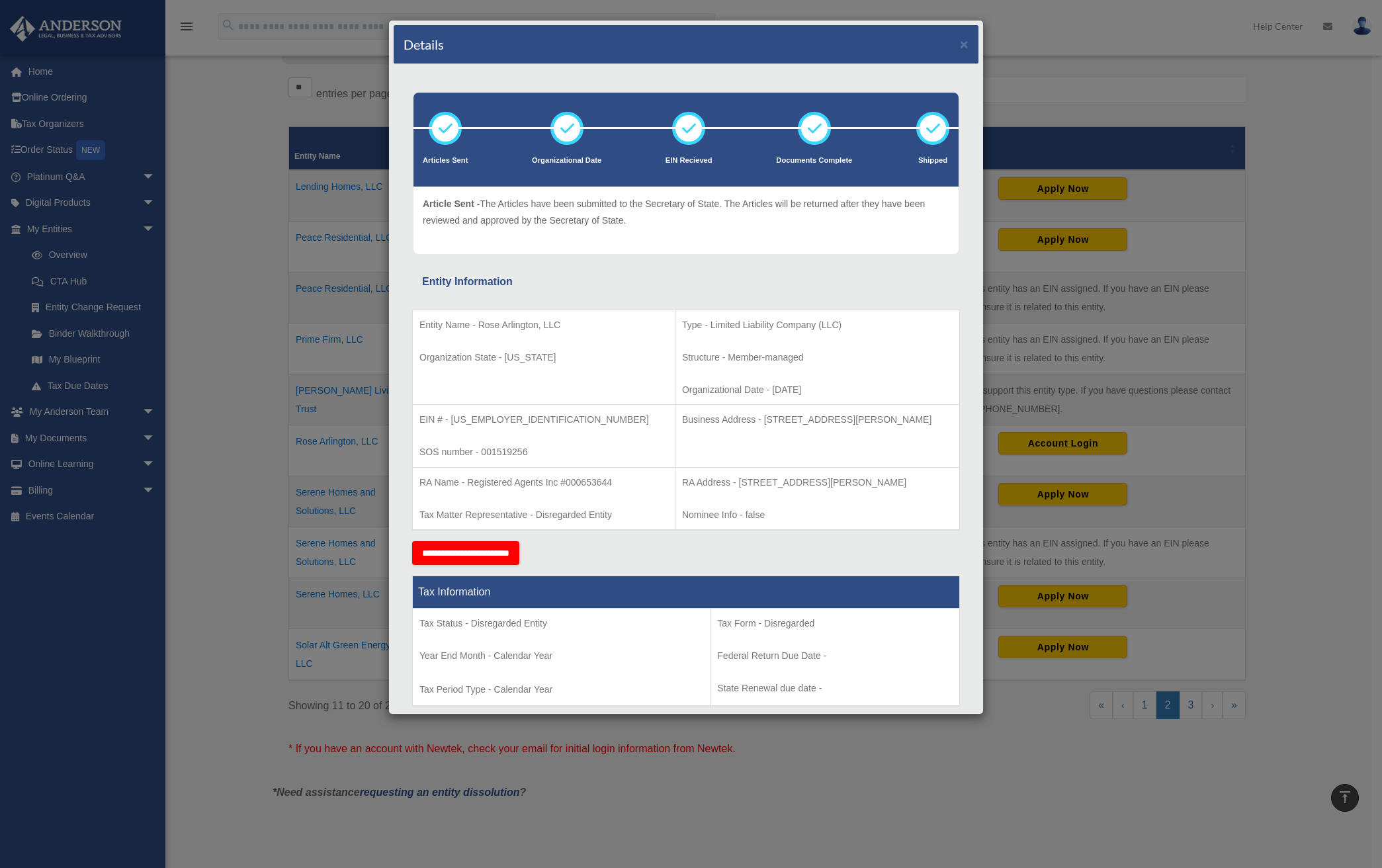
drag, startPoint x: 424, startPoint y: 321, endPoint x: 412, endPoint y: 318, distance: 12.4
click at [421, 320] on p "Entity Name - Rose Arlington, LLC" at bounding box center [543, 325] width 248 height 16
click at [429, 325] on p "Entity Name - Rose Arlington, LLC" at bounding box center [543, 325] width 248 height 16
drag, startPoint x: 421, startPoint y: 325, endPoint x: 566, endPoint y: 362, distance: 149.6
click at [566, 362] on td "Entity Name - Rose Arlington, LLC Organization State - Tennessee" at bounding box center [543, 357] width 263 height 95
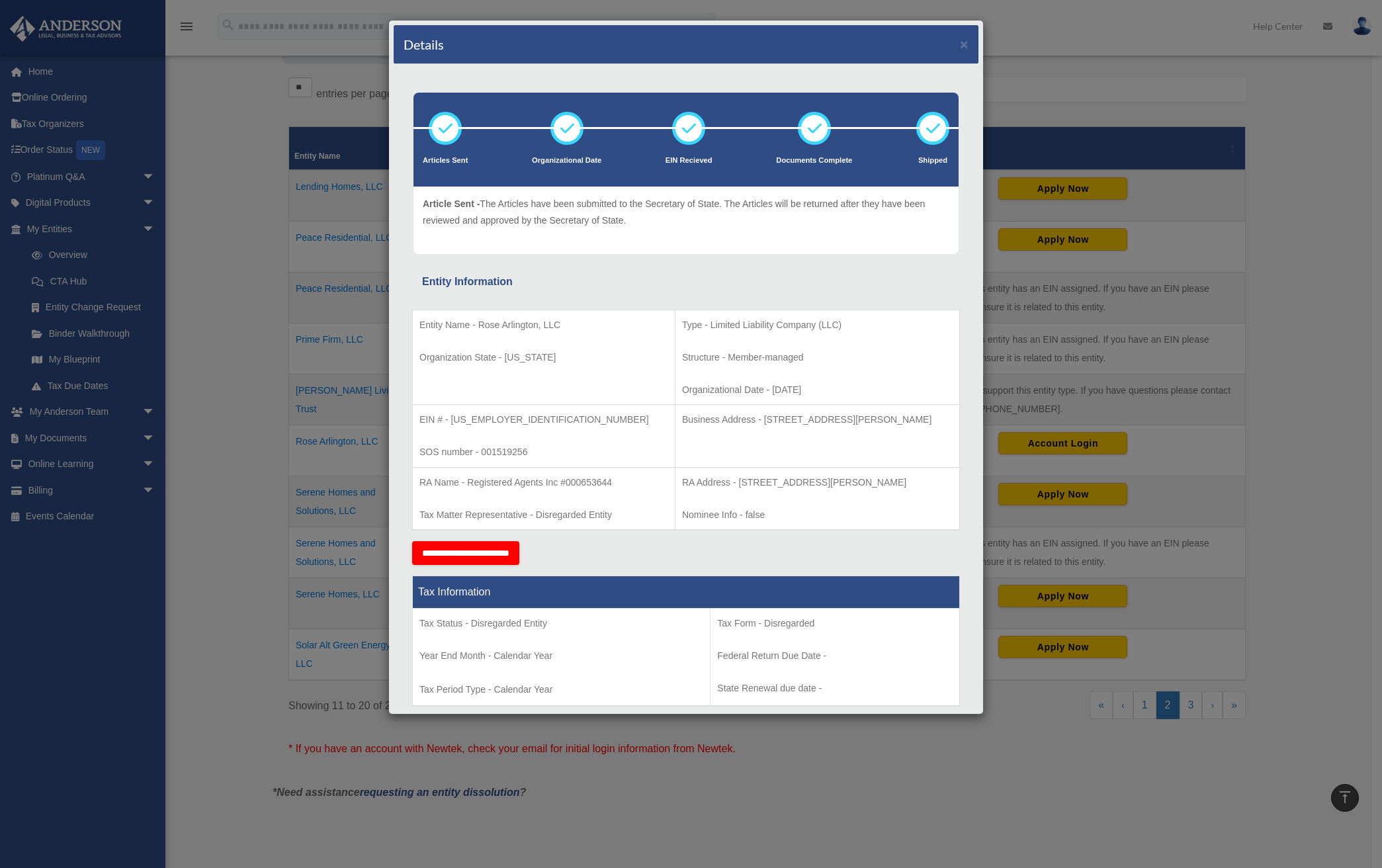
click at [675, 373] on td "Type - Limited Liability Company (LLC) Structure - Member-managed Organizationa…" at bounding box center [817, 357] width 284 height 95
drag, startPoint x: 640, startPoint y: 323, endPoint x: 768, endPoint y: 346, distance: 130.0
click at [768, 346] on td "Type - Limited Liability Company (LLC) Structure - Member-managed Organizationa…" at bounding box center [817, 357] width 284 height 95
click at [796, 397] on p "Organizational Date - 2024-03-07" at bounding box center [817, 389] width 271 height 16
drag, startPoint x: 777, startPoint y: 387, endPoint x: 639, endPoint y: 323, distance: 152.1
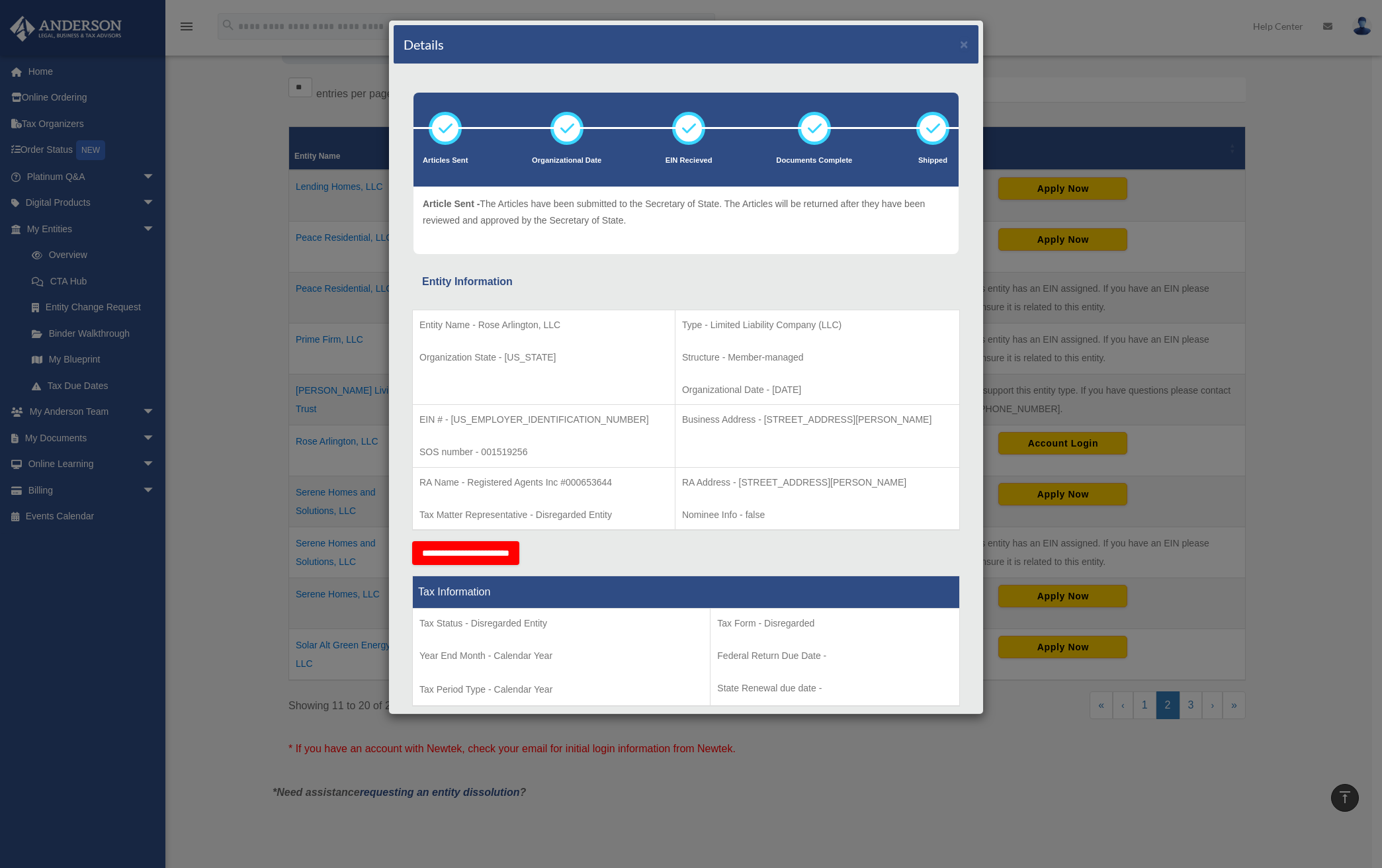
click at [675, 323] on td "Type - Limited Liability Company (LLC) Structure - Member-managed Organizationa…" at bounding box center [817, 357] width 284 height 95
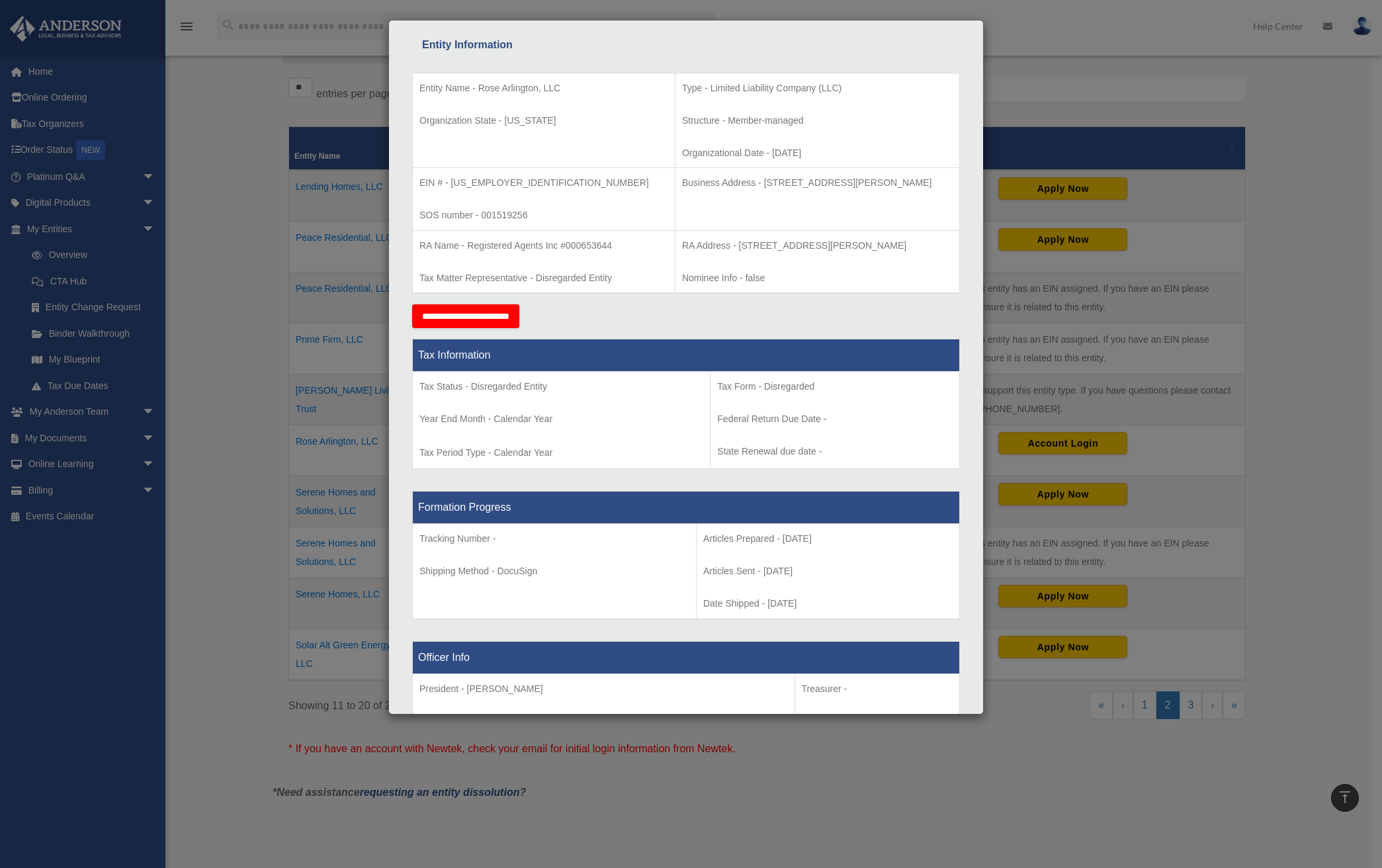
scroll to position [243, 0]
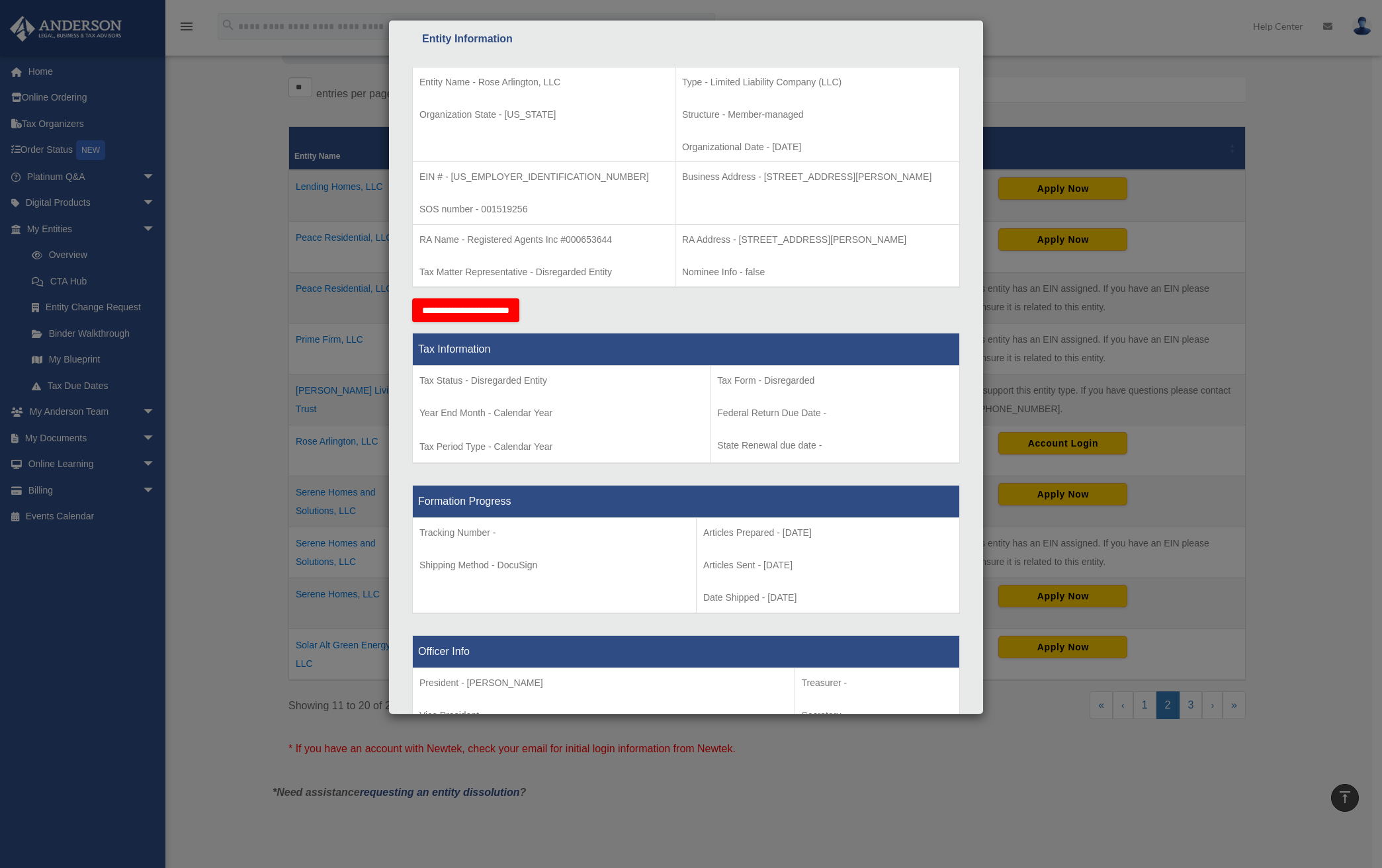
click at [469, 378] on p "Tax Status - Disregarded Entity" at bounding box center [561, 381] width 284 height 16
click at [421, 169] on td "EIN # - 99-2061791 SOS number - 001519256" at bounding box center [543, 193] width 263 height 63
click at [421, 169] on p "EIN # - 99-2061791" at bounding box center [543, 177] width 248 height 16
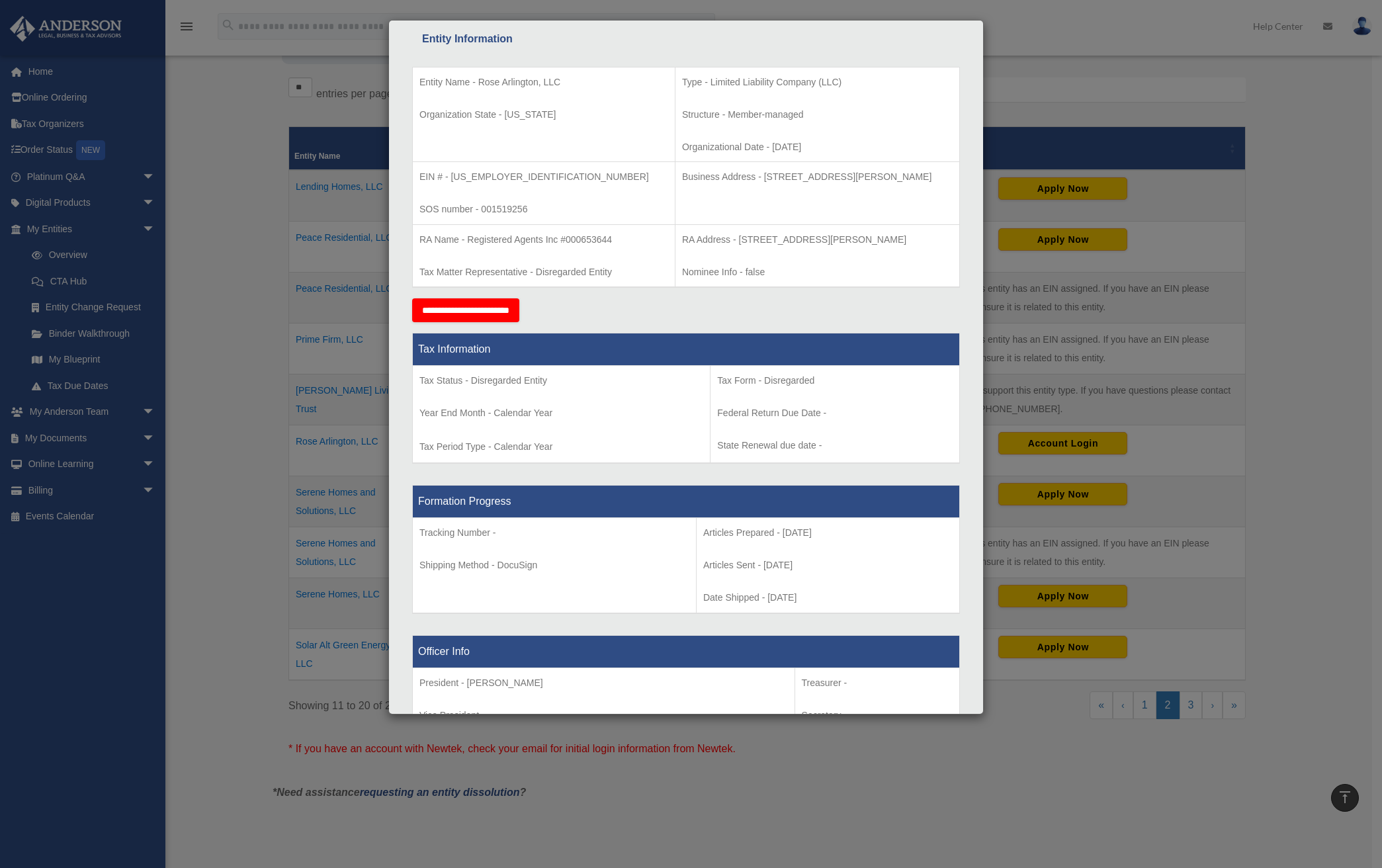
click at [446, 184] on p "EIN # - 99-2061791" at bounding box center [543, 177] width 248 height 16
click at [445, 171] on p "EIN # - 99-2061791" at bounding box center [543, 177] width 248 height 16
click at [629, 438] on td "Tax Status - Disregarded Entity Year End Month - Calendar Year Tax Period Type …" at bounding box center [561, 414] width 298 height 98
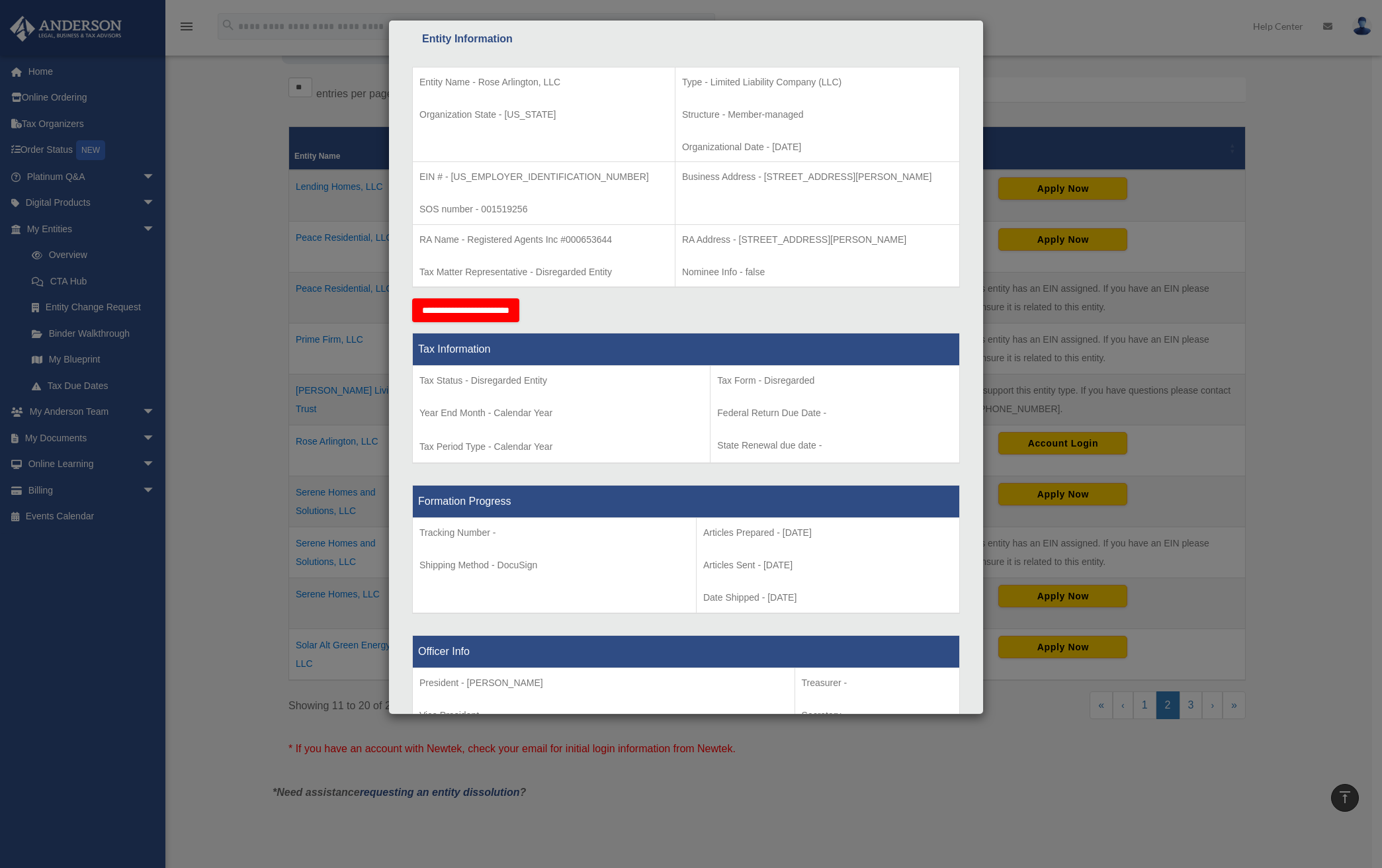
click at [682, 236] on p "RA Address - 116 AGNES RD STE 200 KNOXVILLE, TN 37919" at bounding box center [817, 240] width 271 height 16
click at [682, 173] on p "Business Address - 3225 McLeod Dr, Suite 100, Las Vegas, NV 89121" at bounding box center [817, 177] width 271 height 16
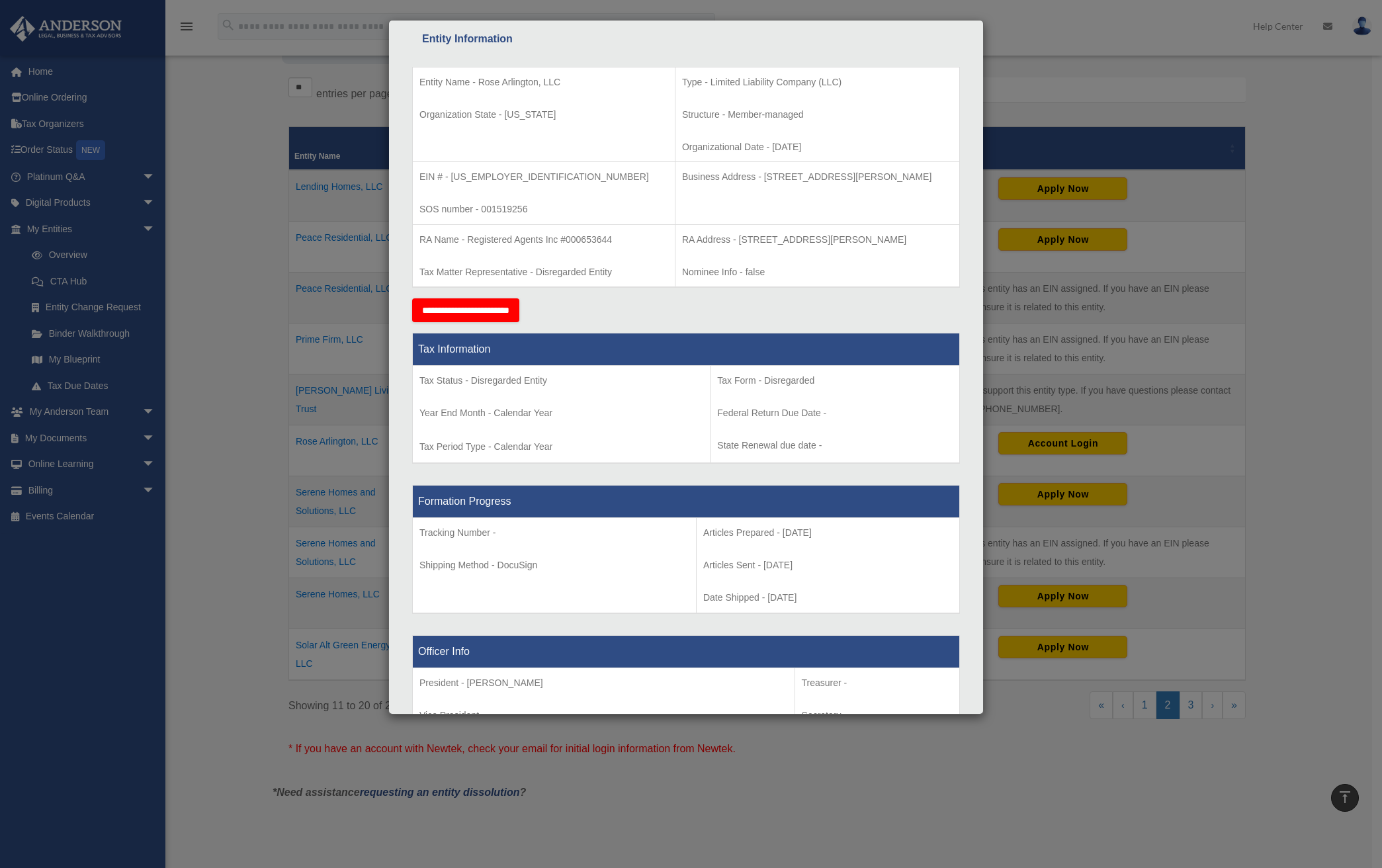
click at [463, 385] on p "Tax Status - Disregarded Entity" at bounding box center [561, 381] width 284 height 16
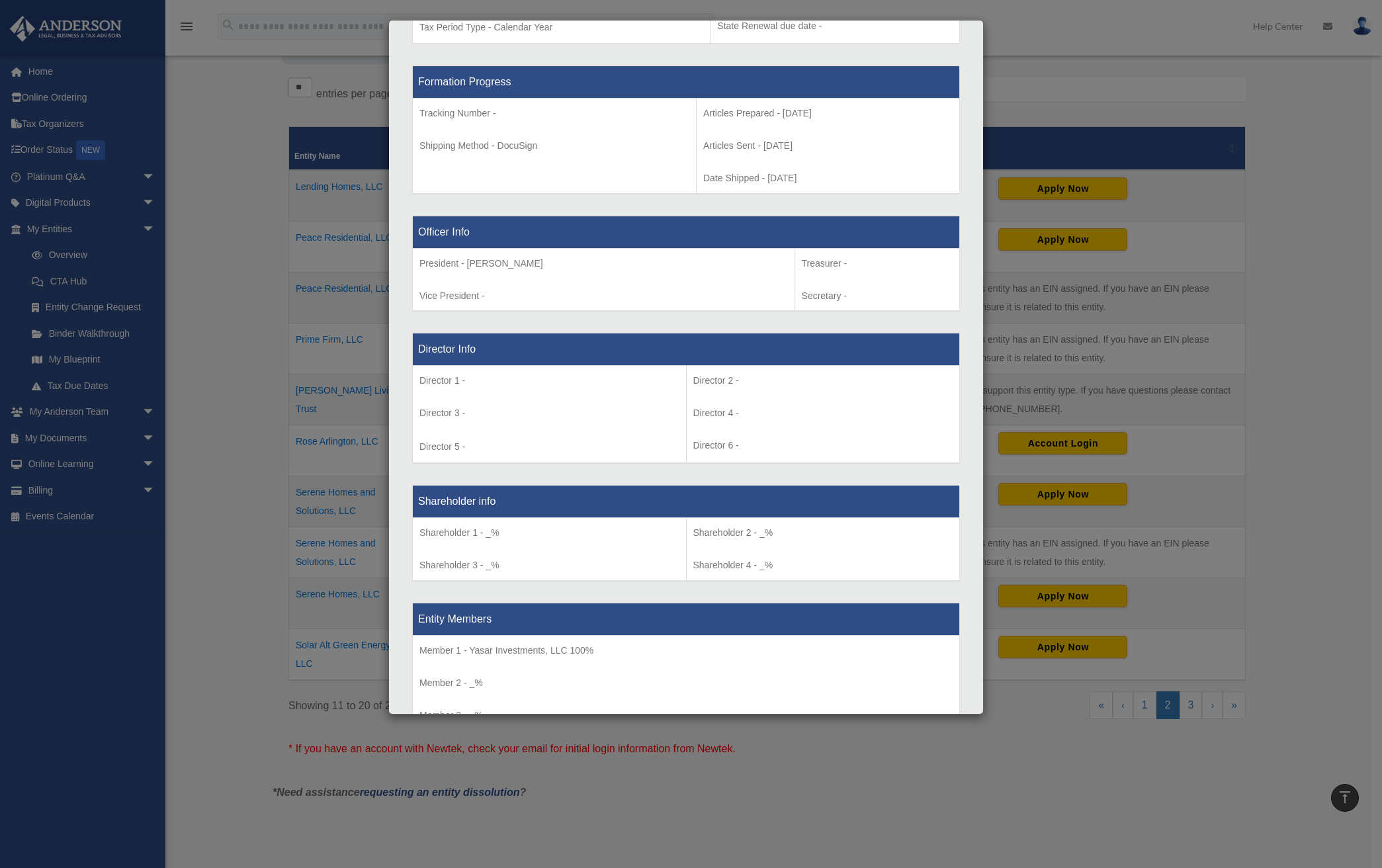
scroll to position [728, 0]
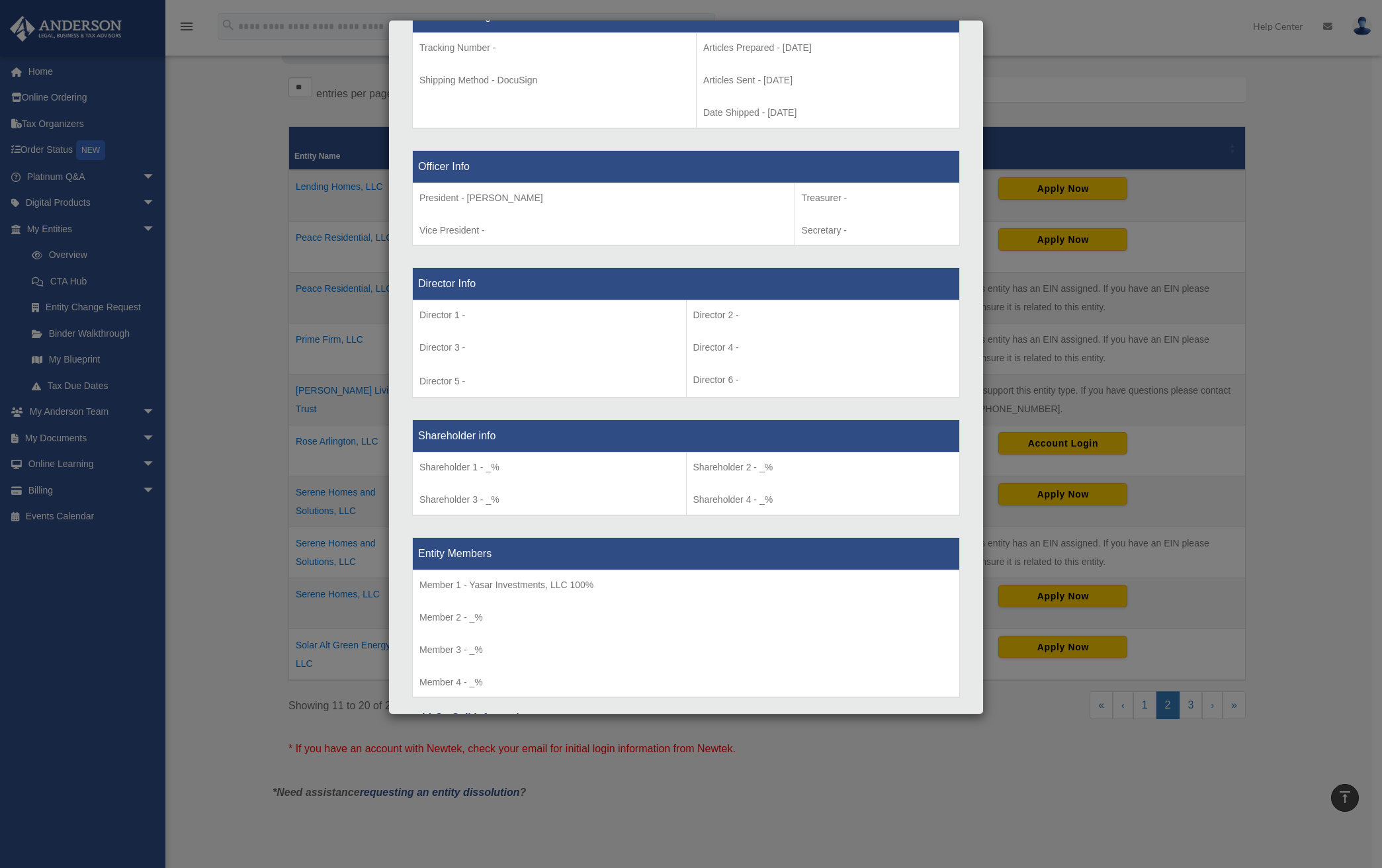
click at [487, 593] on td "Member 1 - Yasar Investments, LLC 100% Member 2 - _% Member 3 - _%" at bounding box center [686, 633] width 547 height 128
click at [500, 584] on p "Member 1 - Yasar Investments, LLC 100%" at bounding box center [686, 585] width 533 height 16
click at [1180, 291] on div "Details × Articles Sent Organizational Date" at bounding box center [691, 434] width 1382 height 868
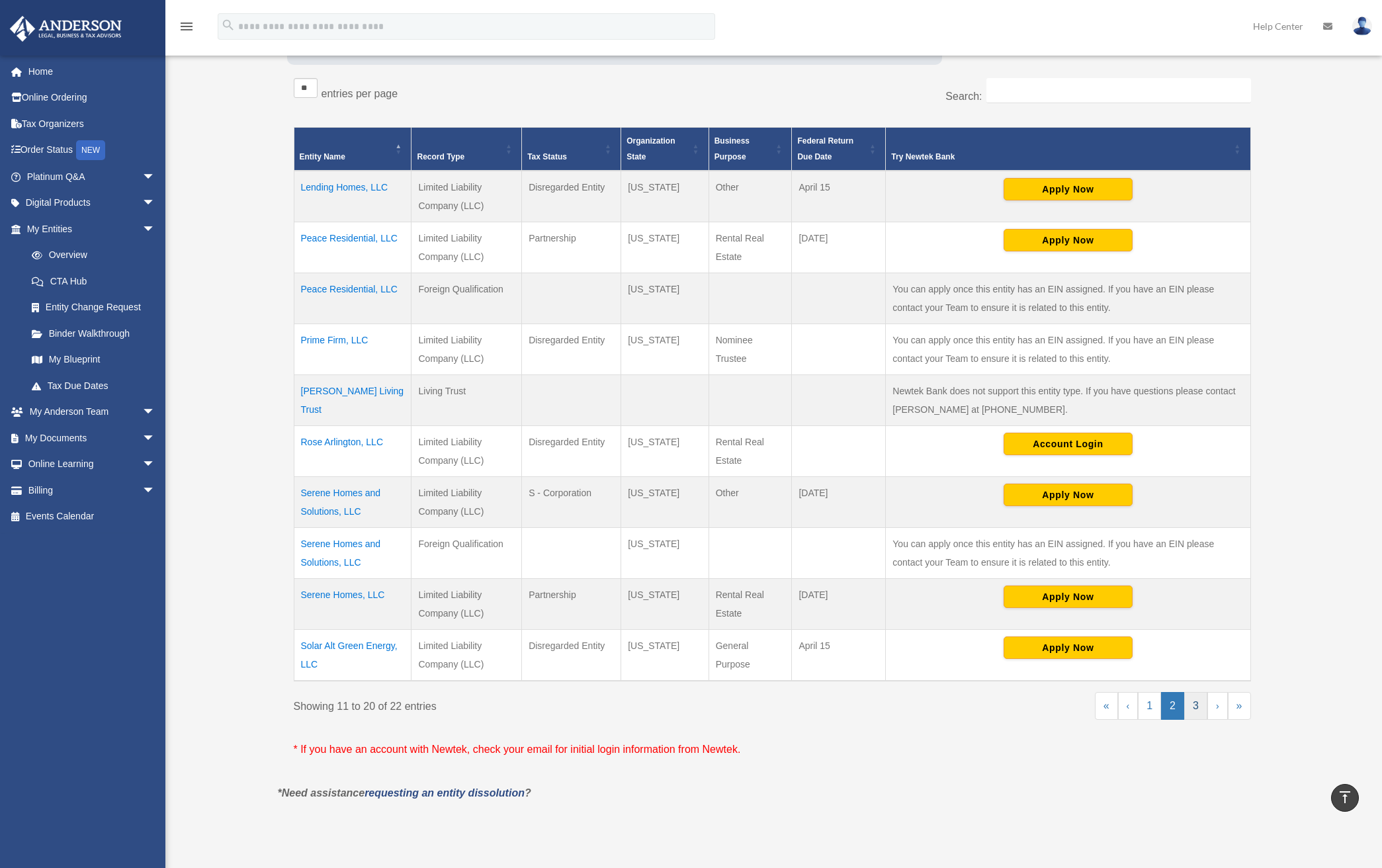
click at [1194, 707] on link "3" at bounding box center [1196, 705] width 23 height 28
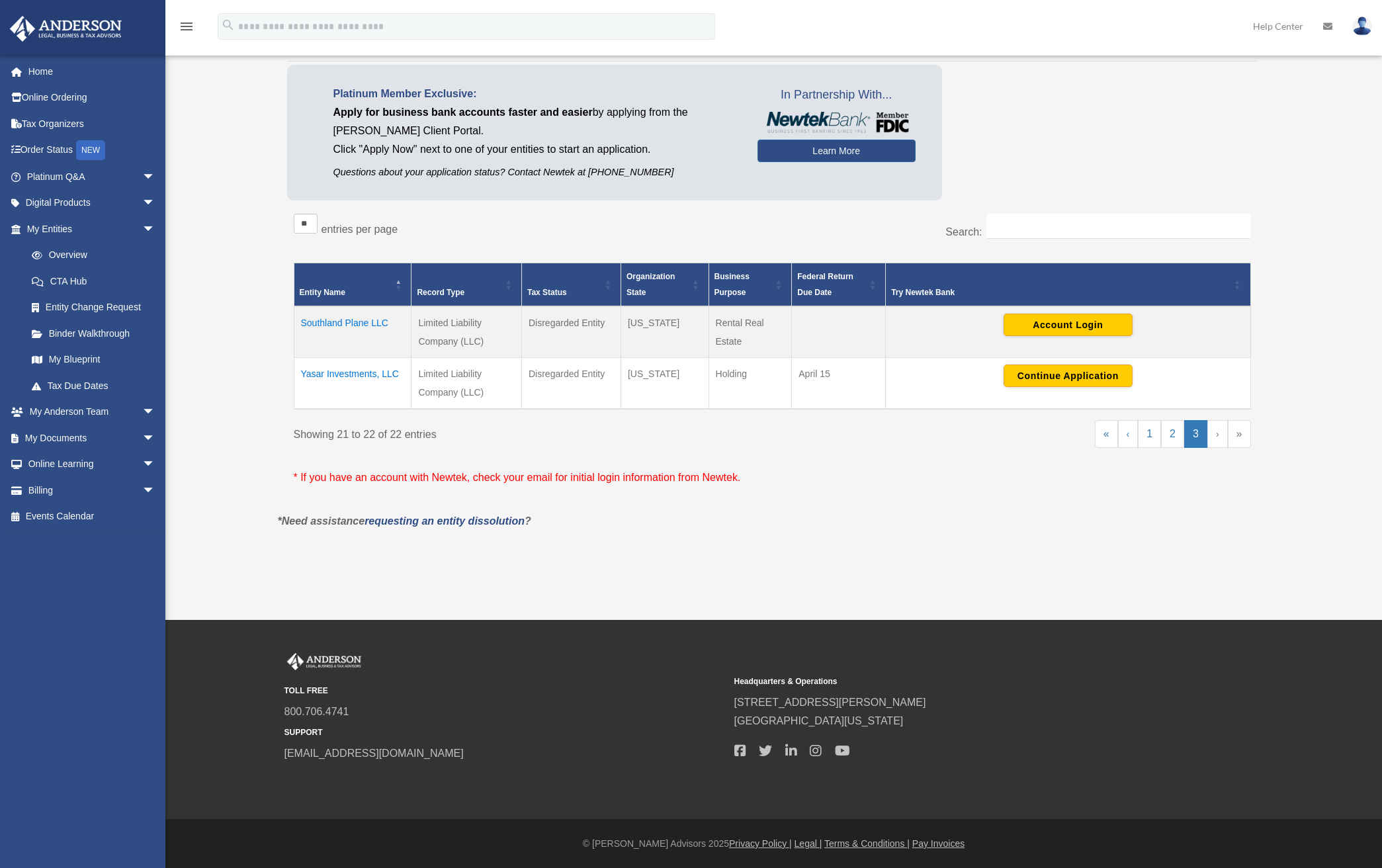
click at [352, 327] on td "Southland Plane LLC" at bounding box center [352, 332] width 117 height 51
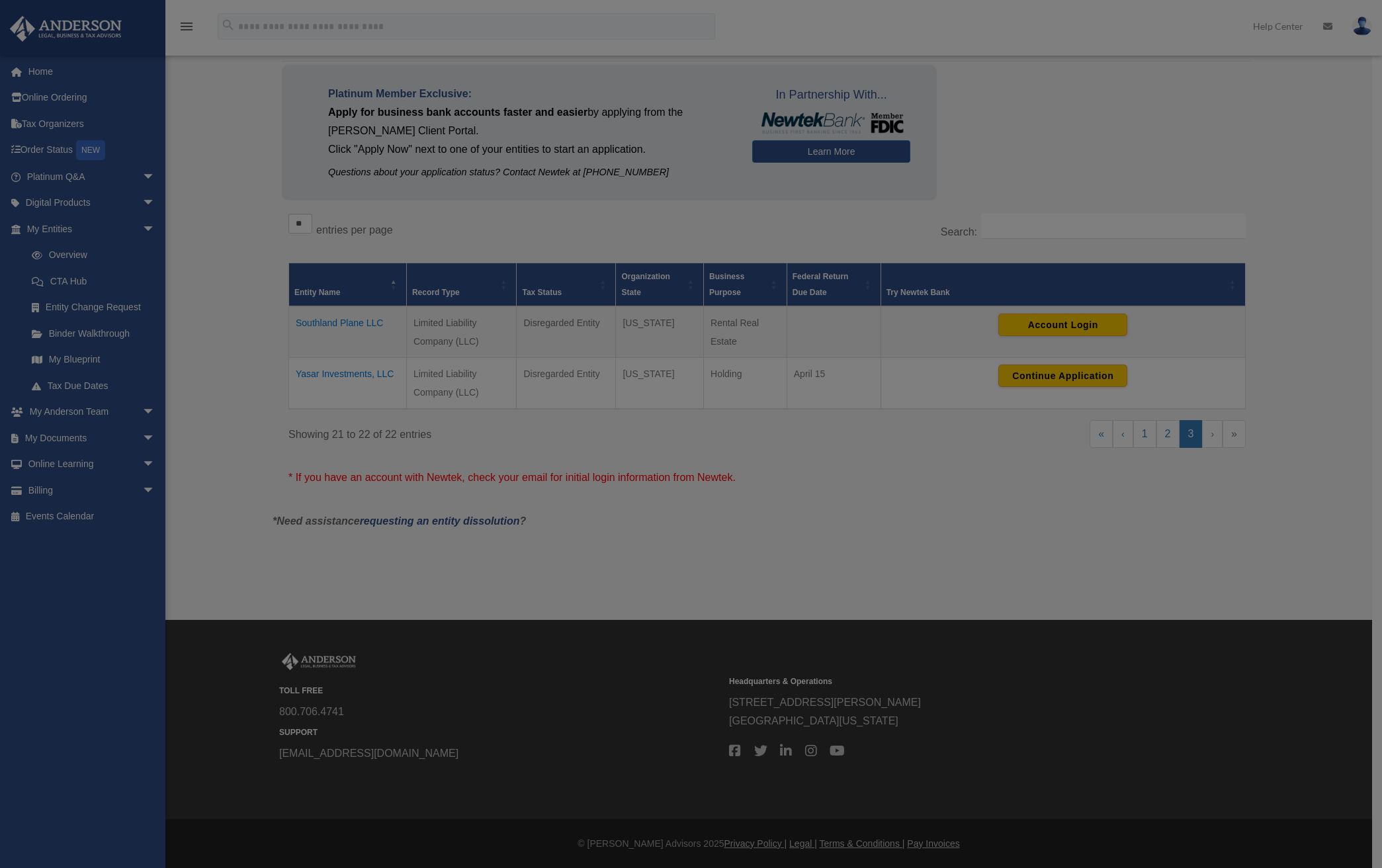
scroll to position [0, 0]
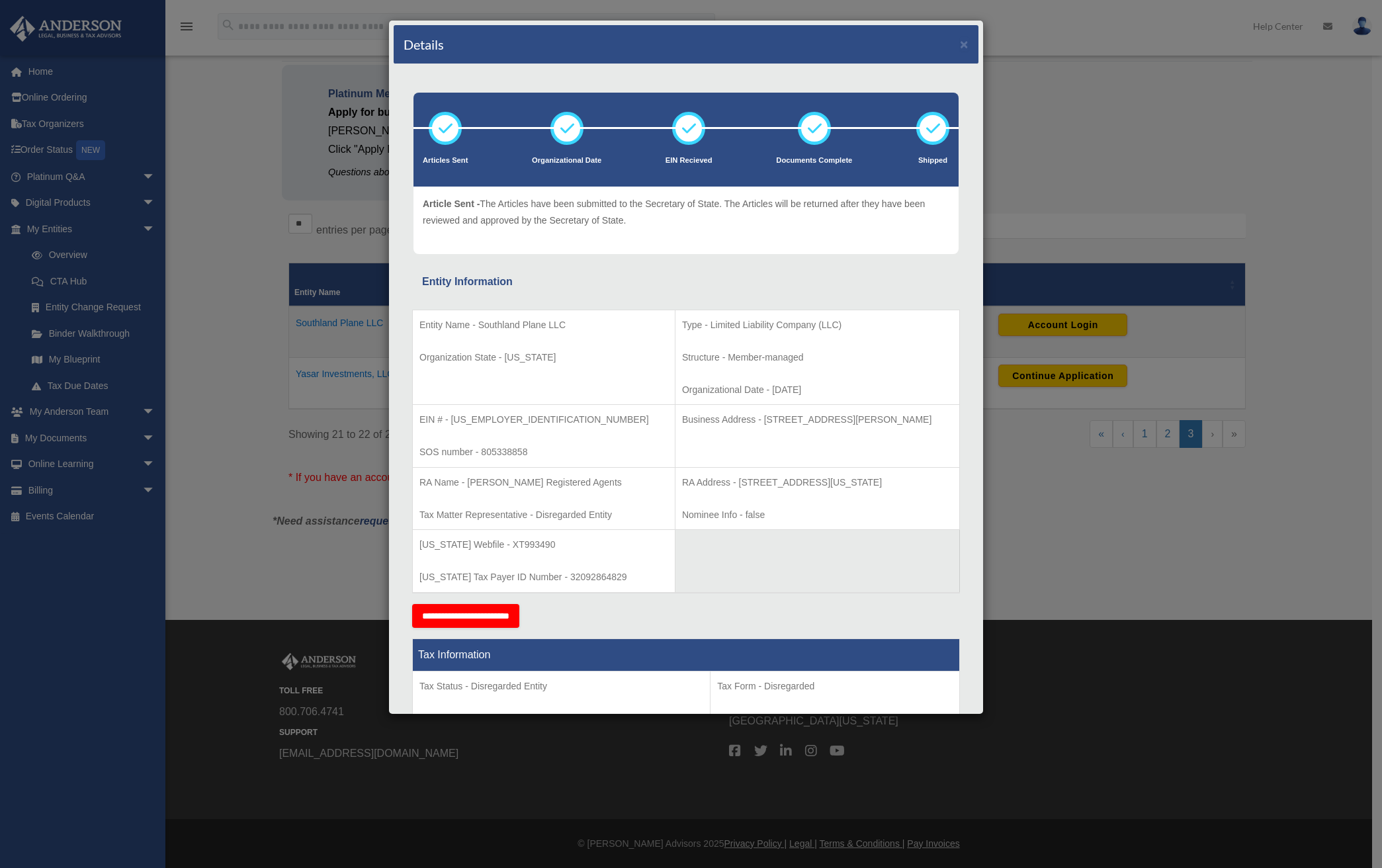
click at [442, 334] on td "Entity Name - Southland Plane LLC Organization State - Texas" at bounding box center [543, 357] width 263 height 95
click at [387, 328] on div "Details × Articles Sent Organizational Date" at bounding box center [691, 434] width 1382 height 868
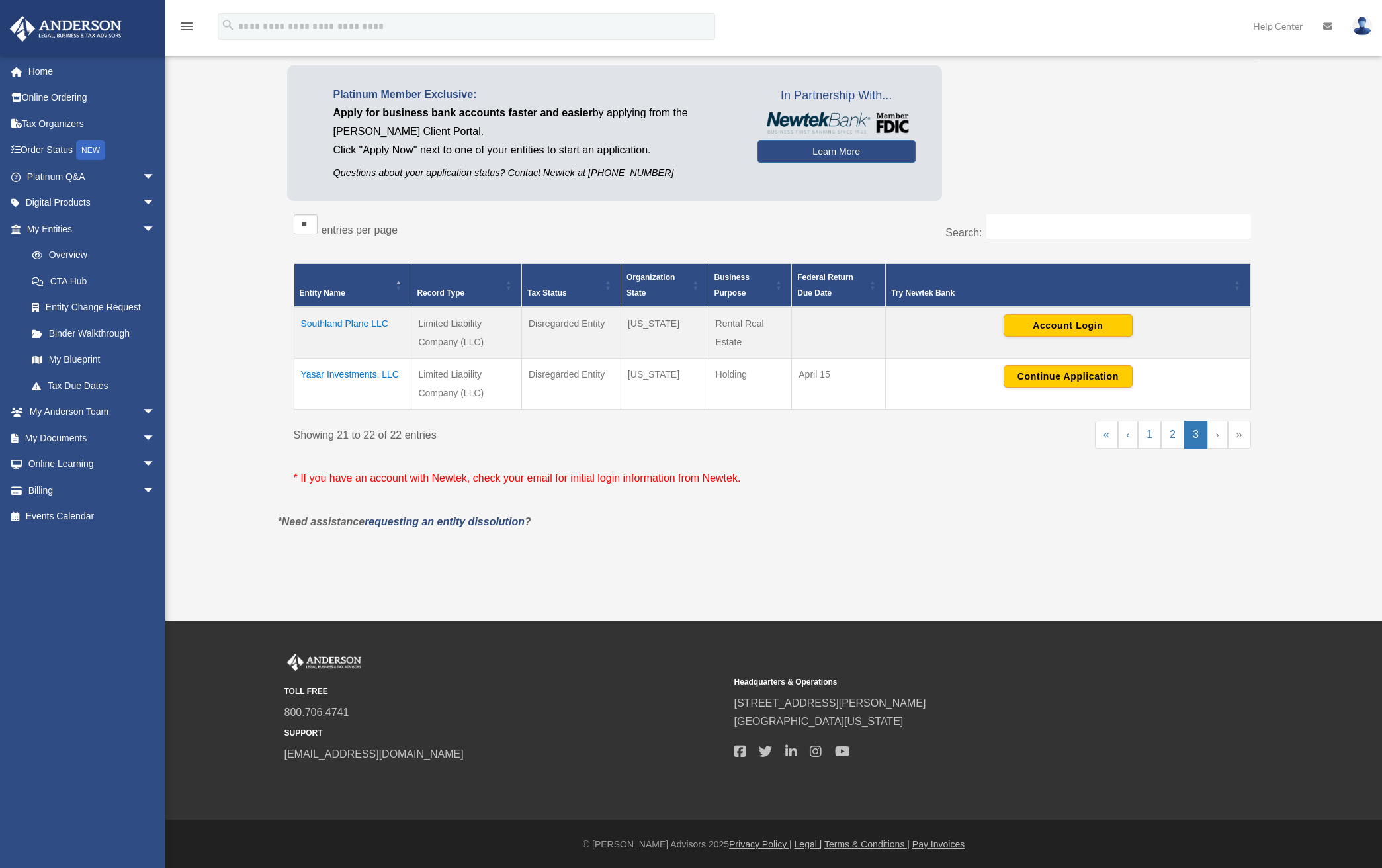
click at [340, 319] on td "Southland Plane LLC" at bounding box center [352, 333] width 117 height 51
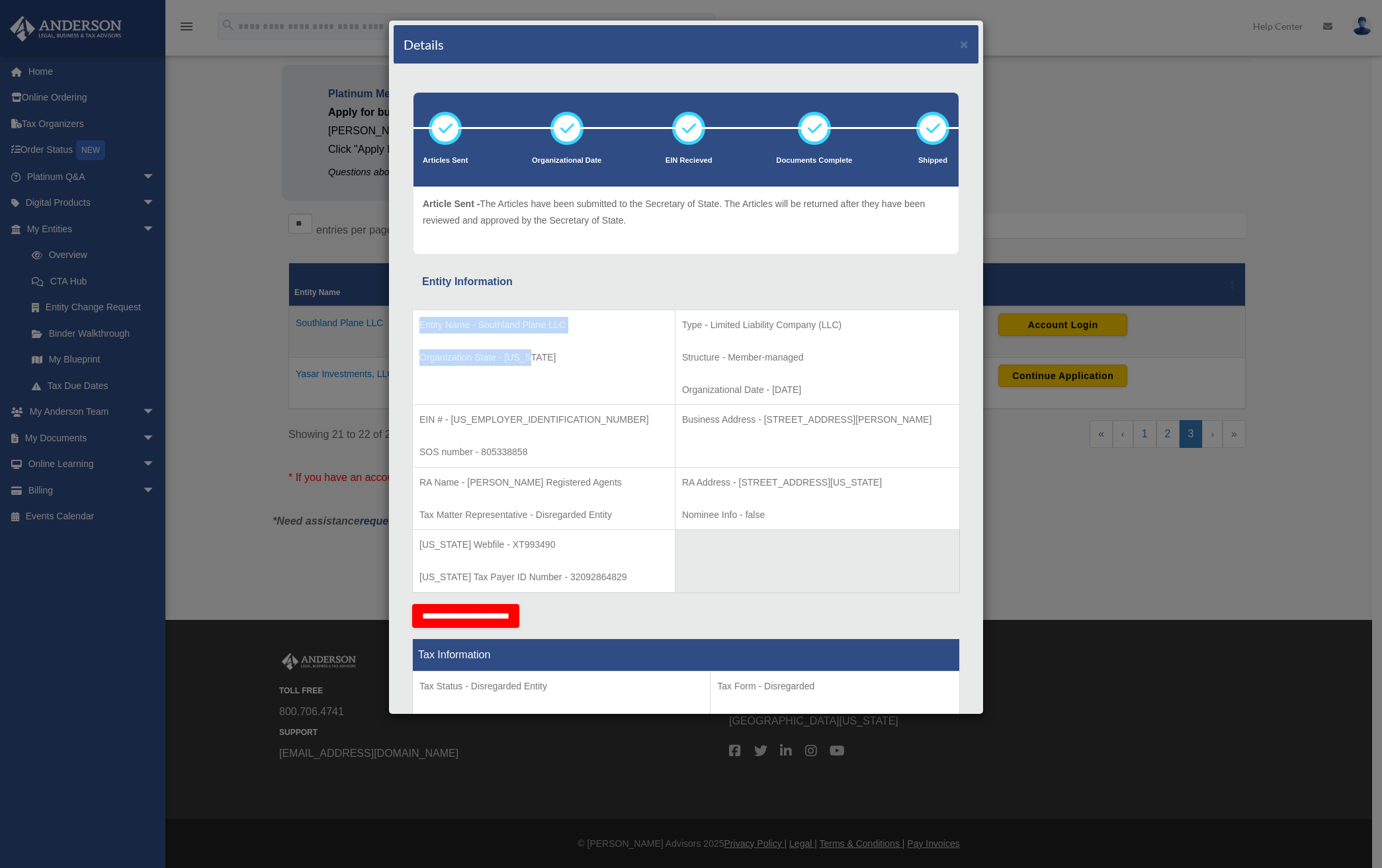
drag, startPoint x: 421, startPoint y: 323, endPoint x: 552, endPoint y: 352, distance: 134.2
click at [552, 352] on td "Entity Name - Southland Plane LLC Organization State - Texas" at bounding box center [543, 357] width 263 height 95
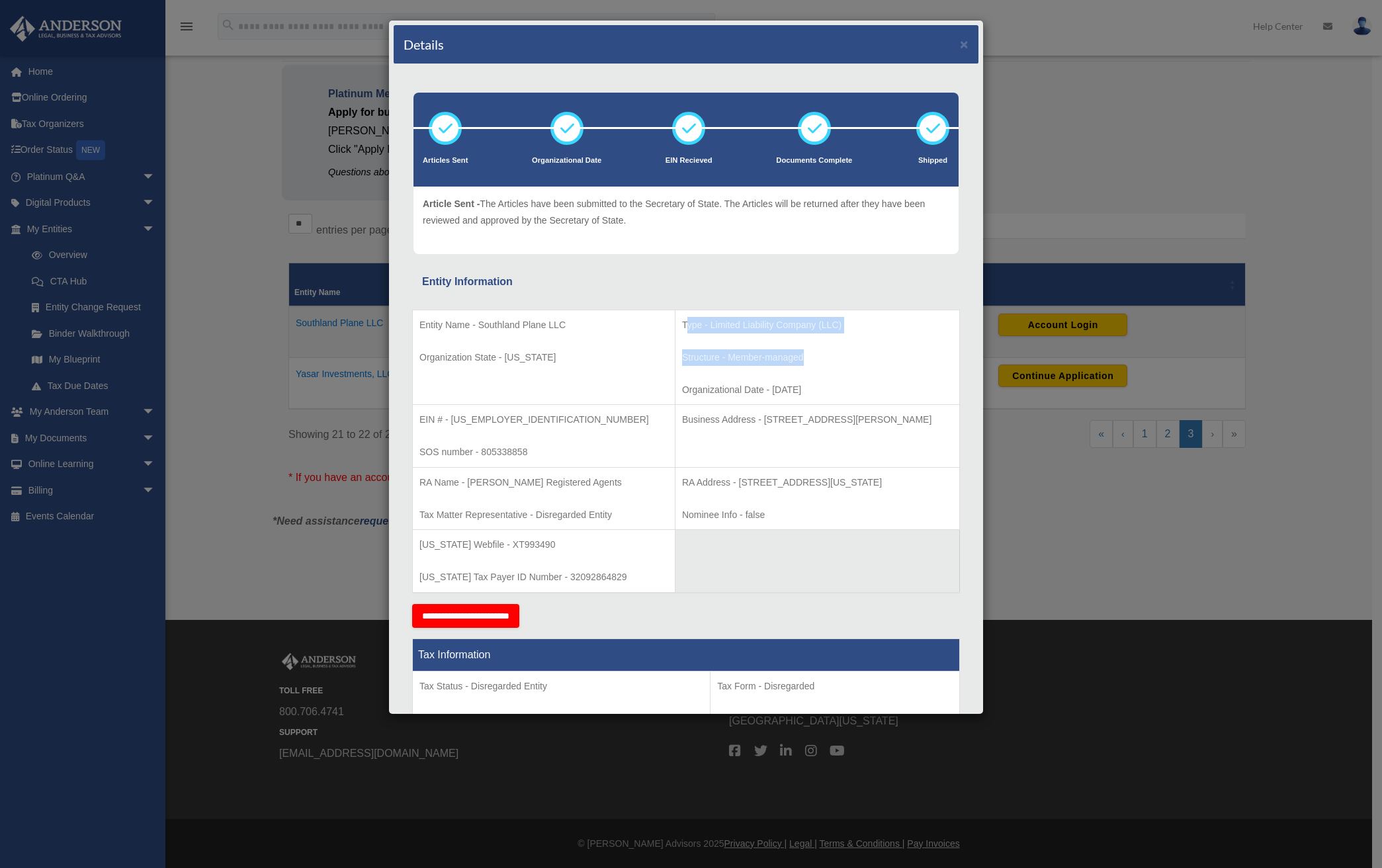
drag, startPoint x: 641, startPoint y: 327, endPoint x: 760, endPoint y: 351, distance: 121.4
click at [760, 351] on td "Type - Limited Liability Company (LLC) Structure - Member-managed Organizationa…" at bounding box center [817, 357] width 284 height 95
click at [774, 396] on p "Organizational Date - 2023-12-13" at bounding box center [817, 389] width 271 height 16
drag, startPoint x: 776, startPoint y: 393, endPoint x: 635, endPoint y: 324, distance: 157.0
click at [675, 324] on td "Type - Limited Liability Company (LLC) Structure - Member-managed Organizationa…" at bounding box center [817, 357] width 284 height 95
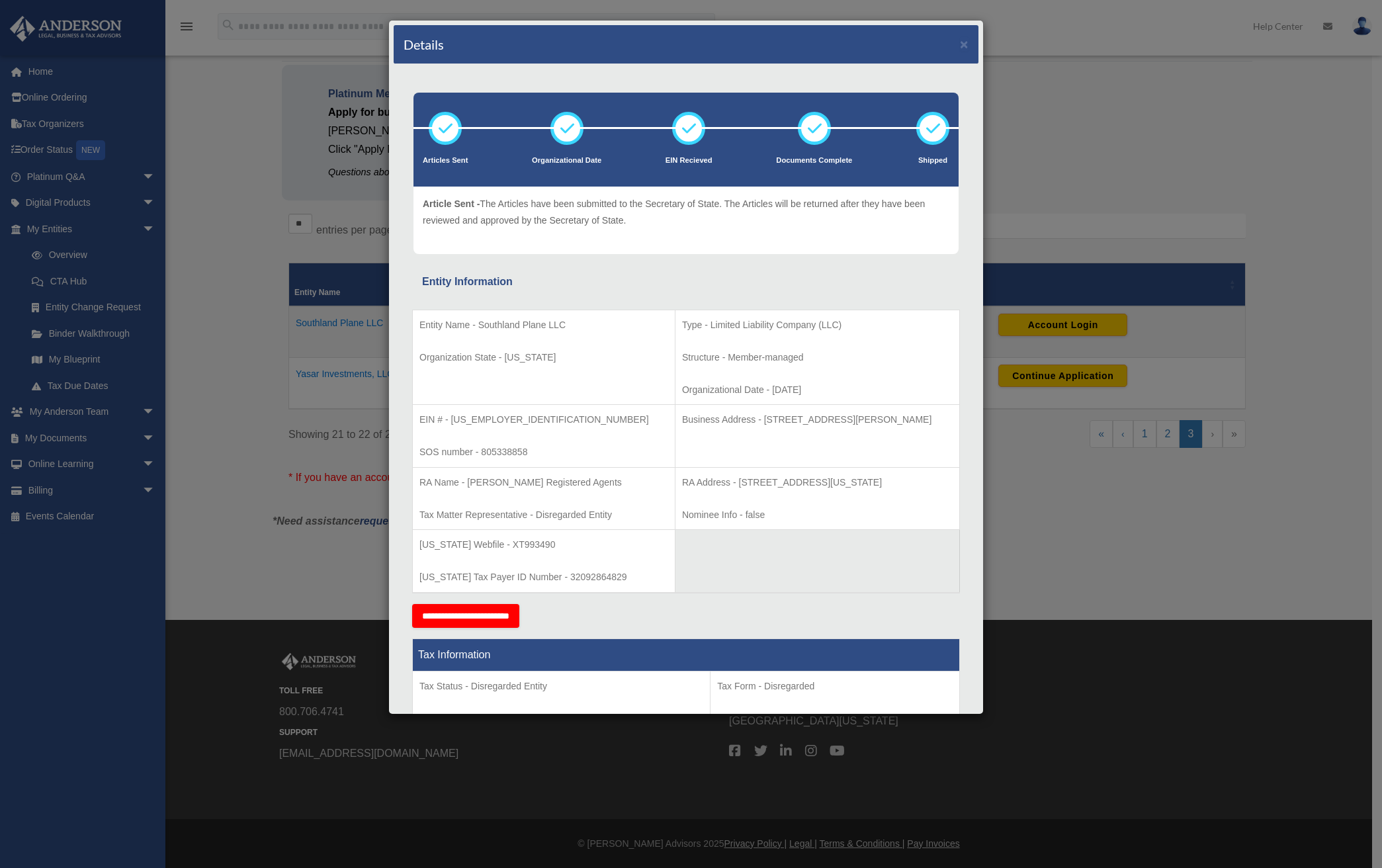
click at [469, 420] on p "EIN # - 93-4945295" at bounding box center [543, 420] width 248 height 16
click at [921, 423] on p "Business Address - 3225 McLeod Dr, Suite 100, Las Vegas, NV 89121" at bounding box center [817, 420] width 271 height 16
drag, startPoint x: 930, startPoint y: 418, endPoint x: 633, endPoint y: 421, distance: 297.0
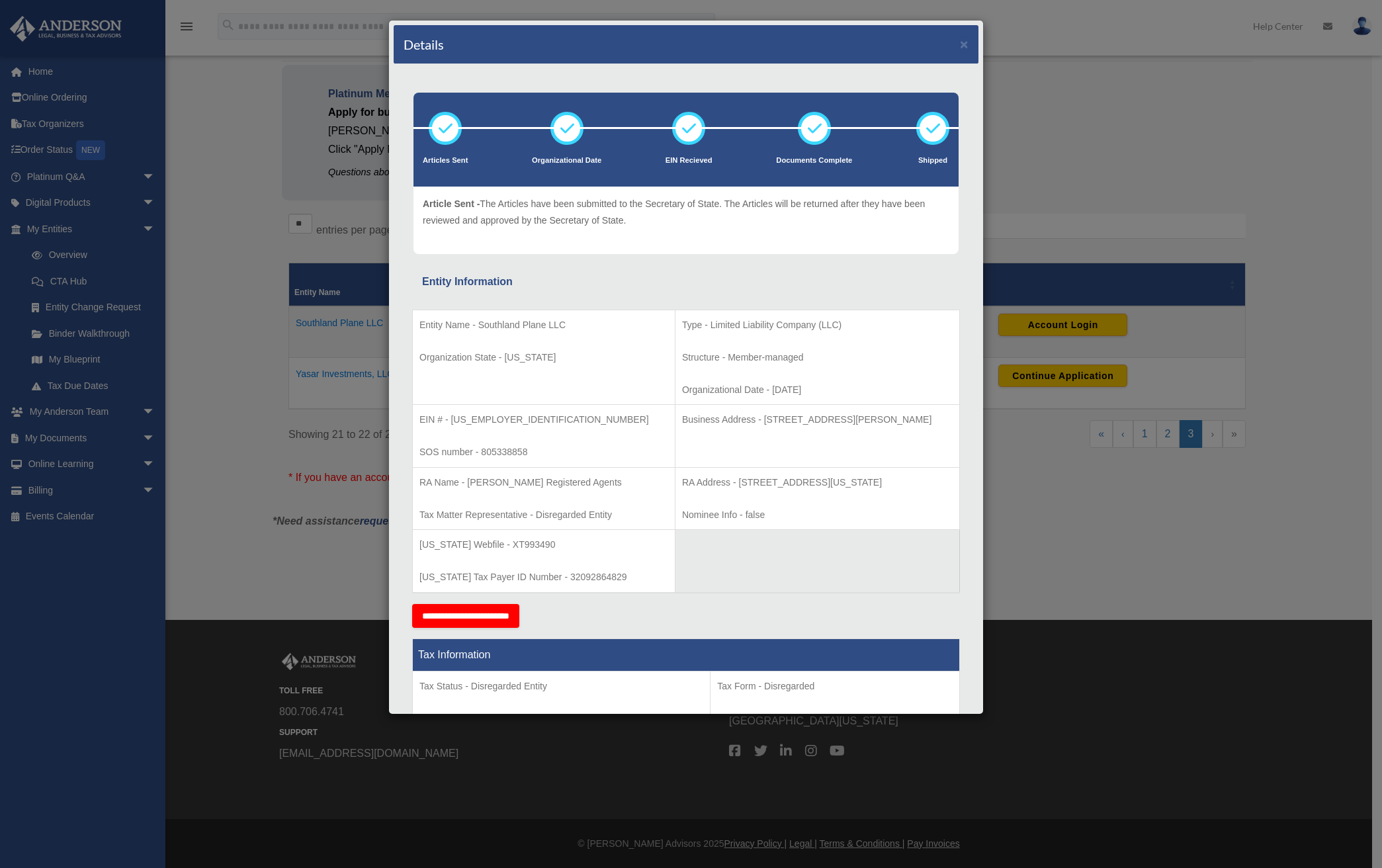
click at [675, 425] on td "Business Address - 3225 McLeod Dr, Suite 100, Las Vegas, NV 89121" at bounding box center [817, 436] width 284 height 63
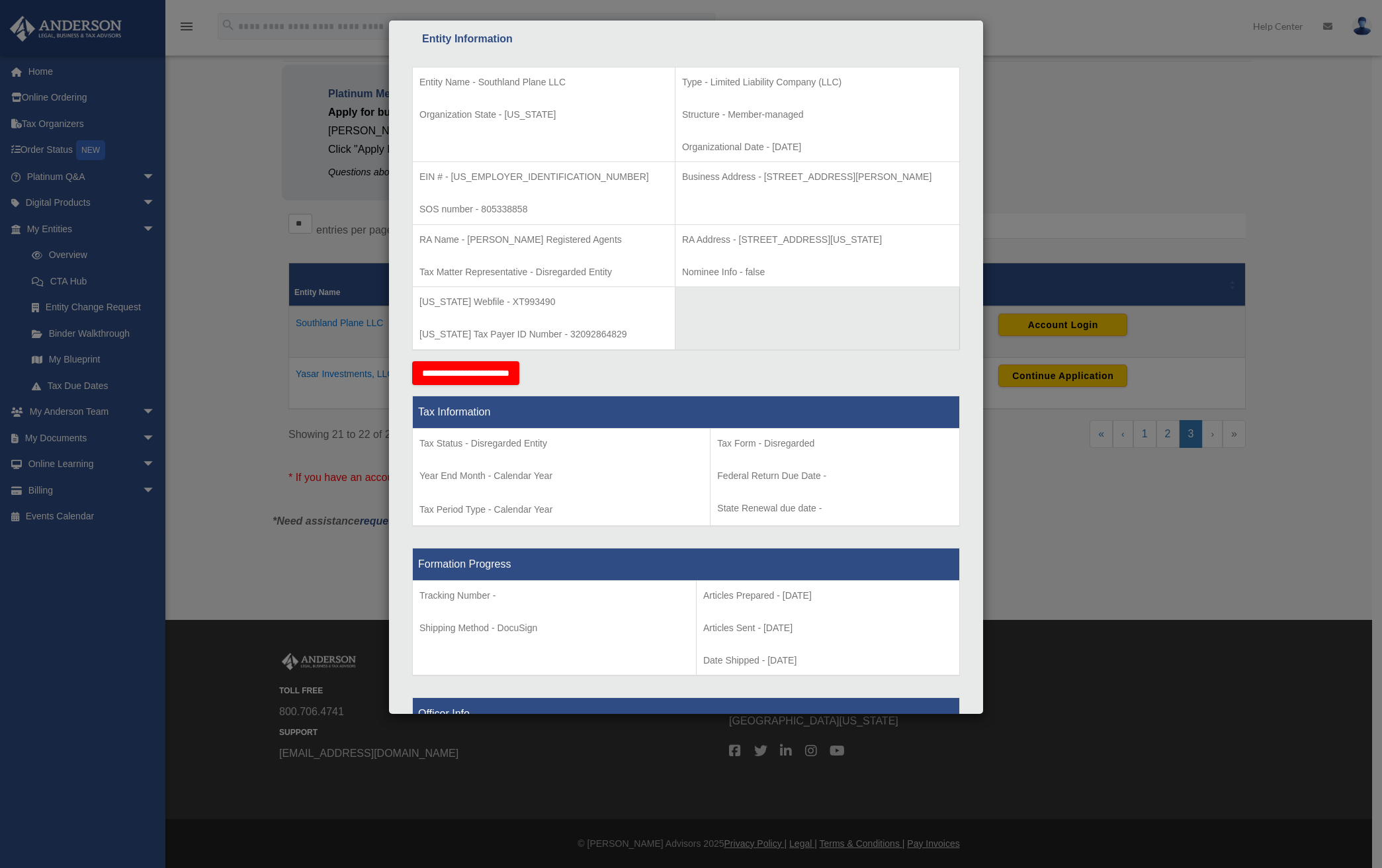
click at [507, 441] on p "Tax Status - Disregarded Entity" at bounding box center [561, 443] width 284 height 16
click at [467, 436] on p "Tax Status - Disregarded Entity" at bounding box center [561, 443] width 284 height 16
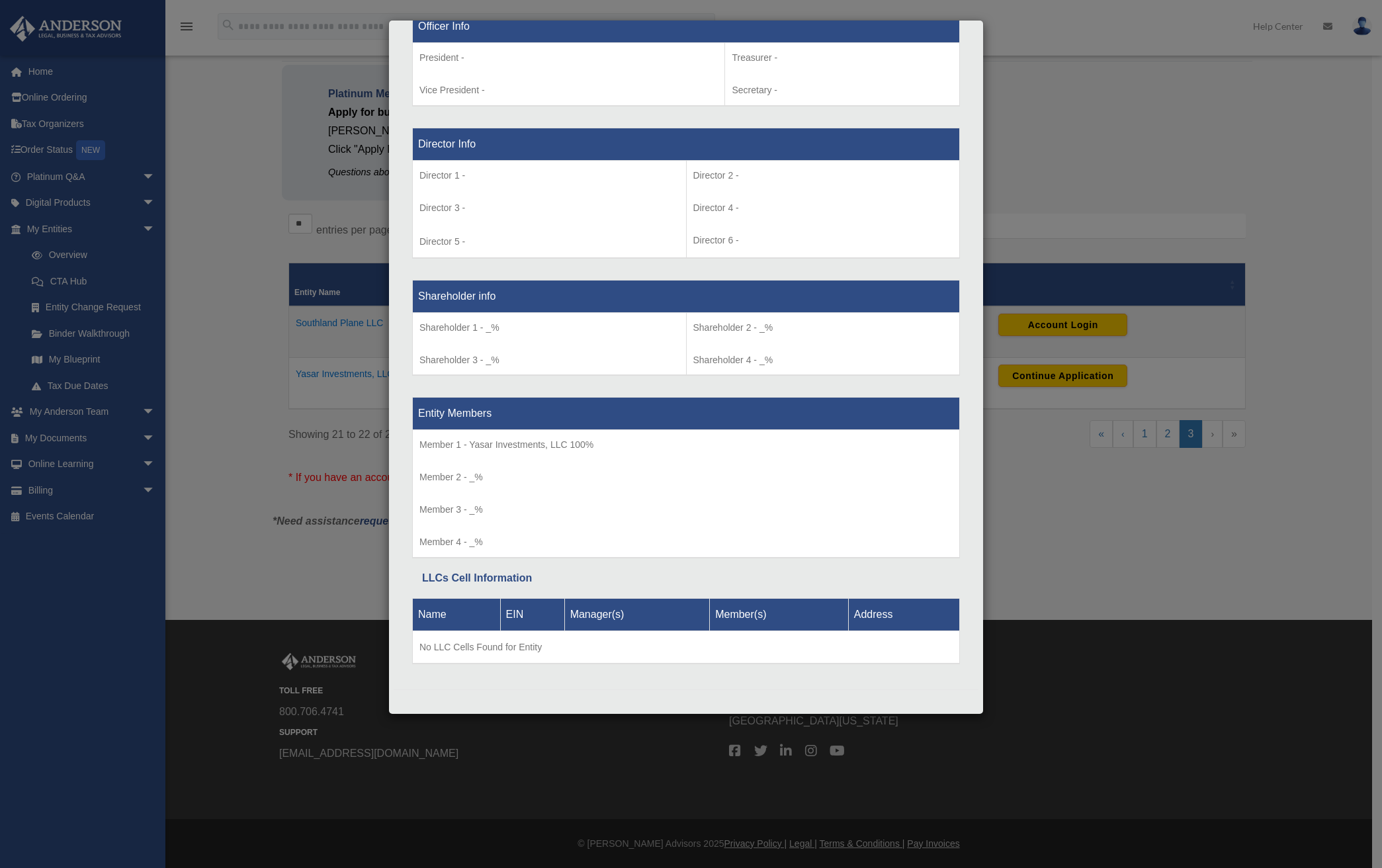
scroll to position [931, 0]
click at [479, 442] on p "Member 1 - Yasar Investments, LLC 100%" at bounding box center [686, 444] width 533 height 16
click at [1093, 70] on div "Details × Articles Sent Organizational Date" at bounding box center [691, 434] width 1382 height 868
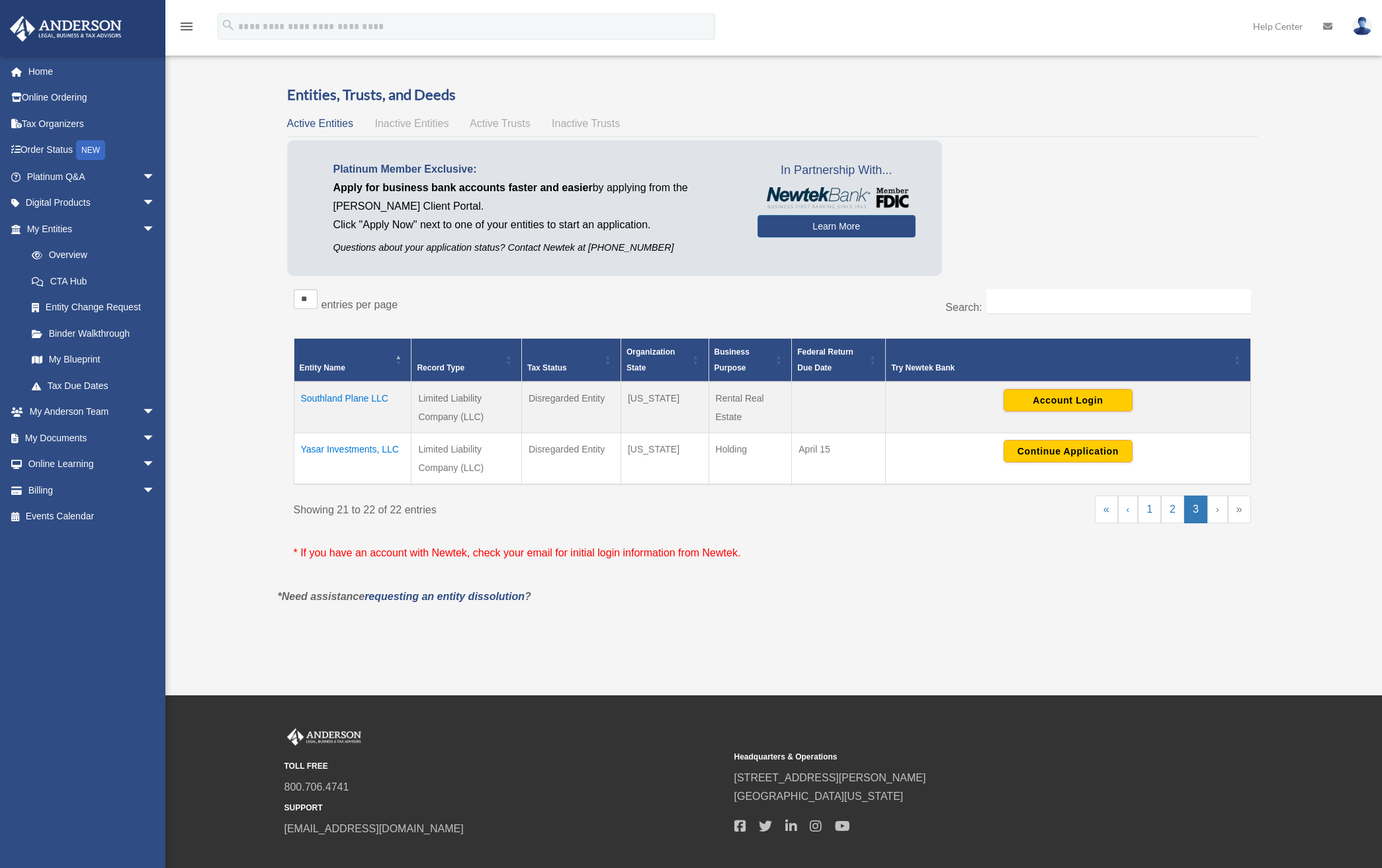
scroll to position [0, 0]
